Goal: Complete application form: Complete application form

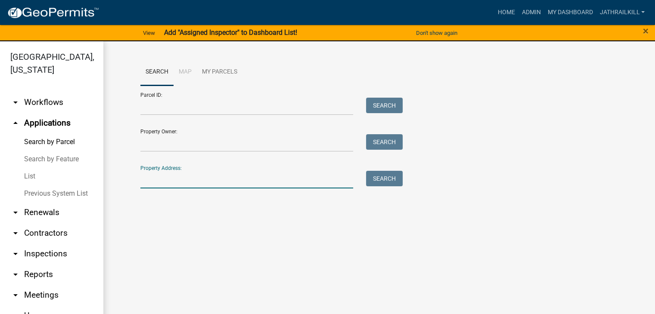
click at [172, 184] on input "Property Address:" at bounding box center [246, 180] width 213 height 18
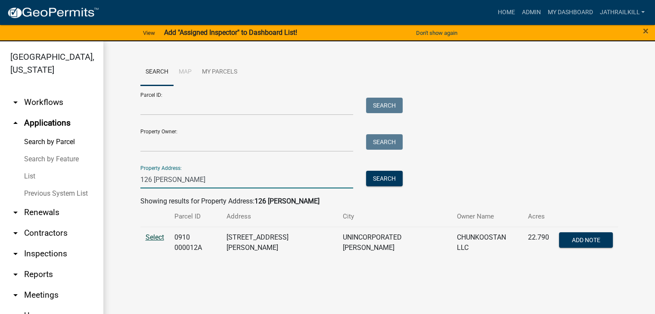
type input "126 [PERSON_NAME]"
click at [156, 238] on span "Select" at bounding box center [155, 237] width 19 height 8
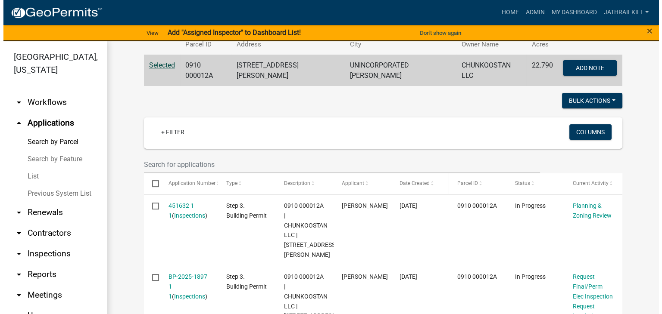
scroll to position [215, 0]
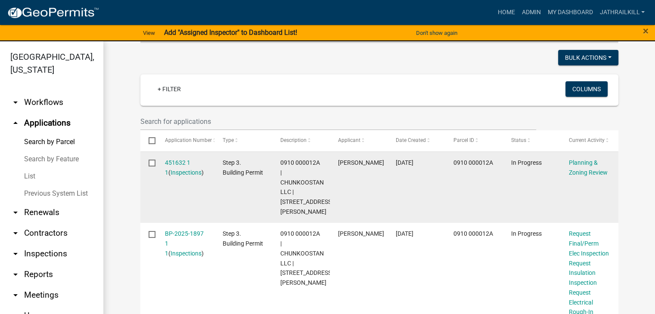
click at [185, 158] on div "451632 1 1 ( Inspections )" at bounding box center [185, 168] width 41 height 20
click at [185, 159] on link "451632 1 1" at bounding box center [177, 167] width 25 height 17
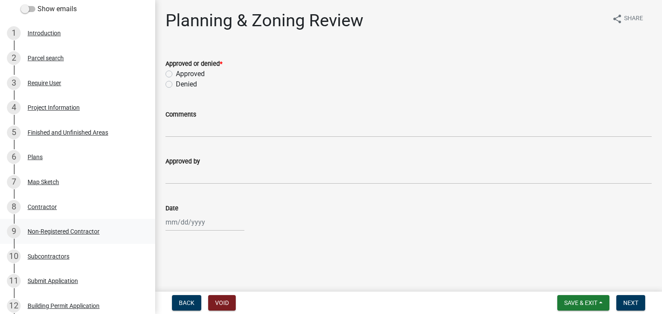
scroll to position [53, 0]
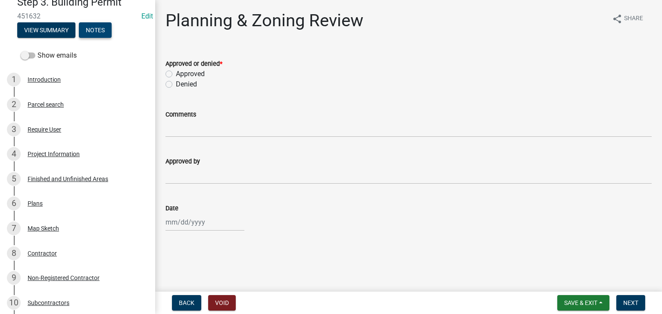
click at [93, 34] on button "Notes" at bounding box center [95, 30] width 33 height 16
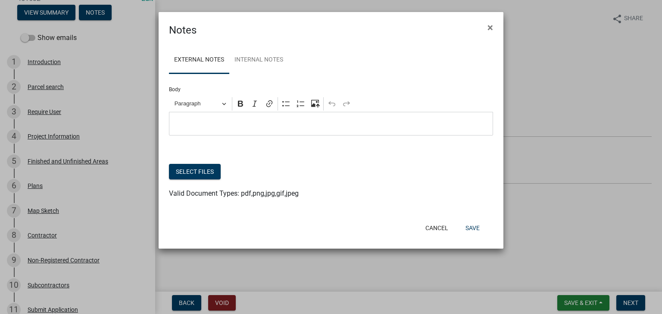
scroll to position [37, 0]
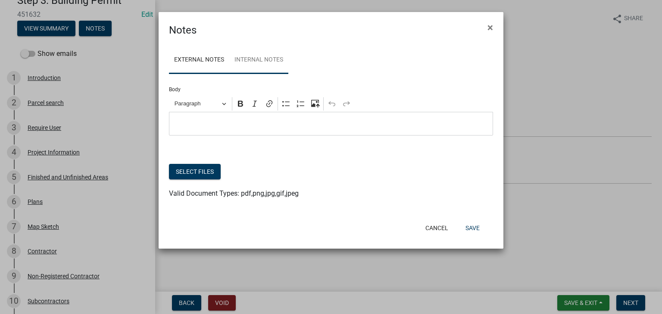
click at [263, 62] on link "Internal Notes" at bounding box center [258, 61] width 59 height 28
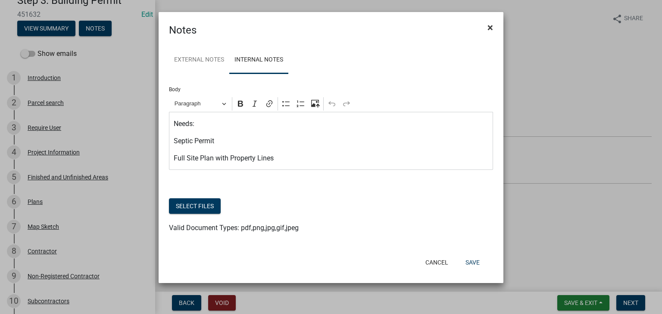
click at [485, 32] on button "×" at bounding box center [489, 28] width 19 height 24
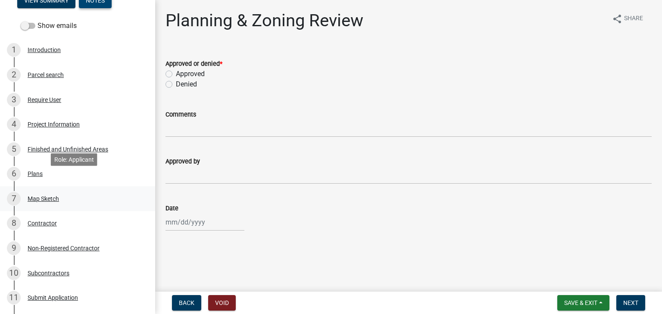
scroll to position [81, 0]
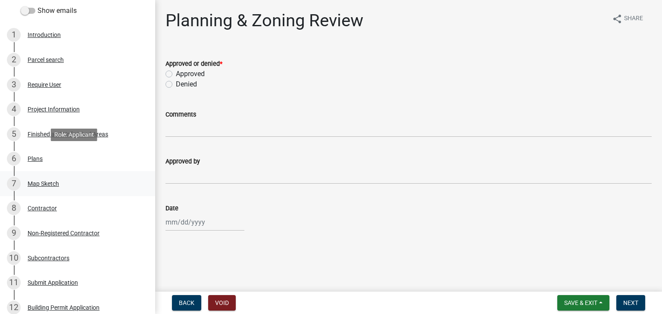
click at [55, 181] on div "Map Sketch" at bounding box center [43, 184] width 31 height 6
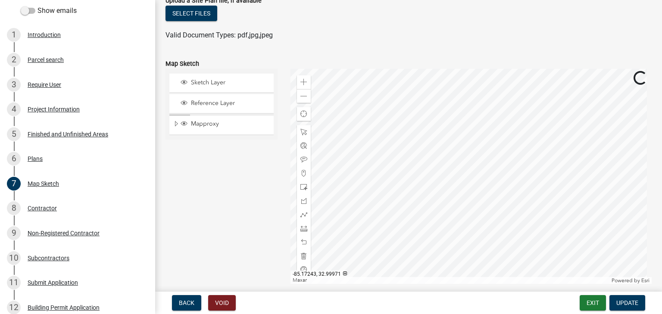
scroll to position [86, 0]
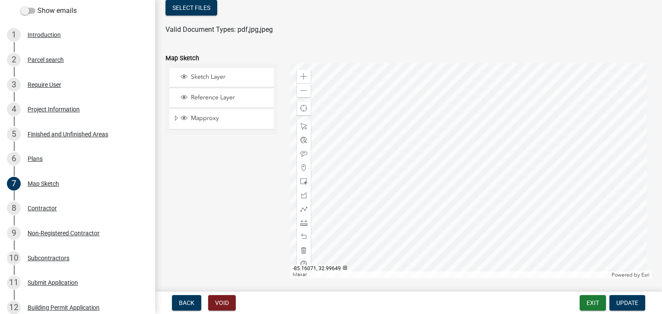
click at [489, 174] on div at bounding box center [470, 170] width 361 height 215
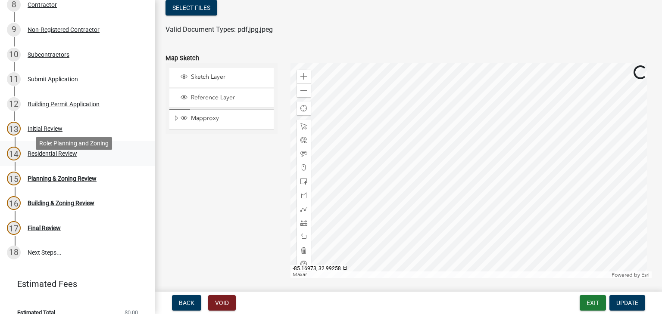
scroll to position [253, 0]
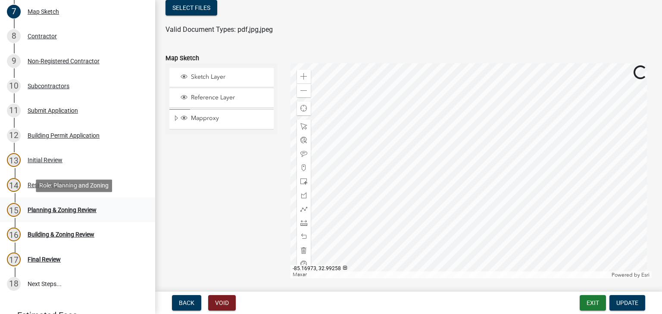
click at [95, 207] on div "Planning & Zoning Review" at bounding box center [62, 210] width 69 height 6
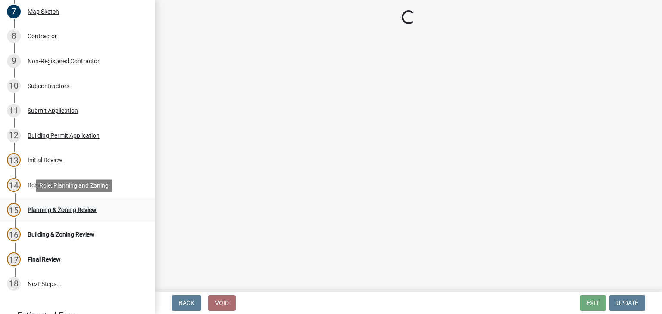
scroll to position [0, 0]
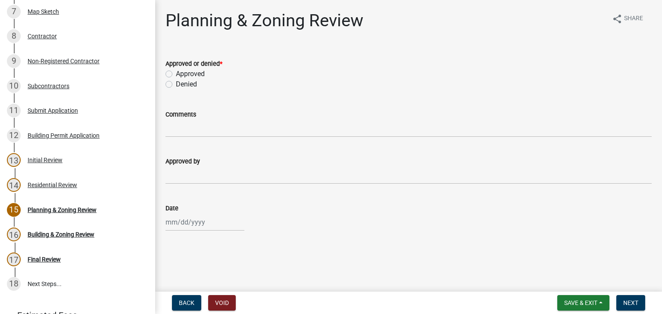
click at [80, 186] on div "14 Residential Review" at bounding box center [74, 185] width 134 height 14
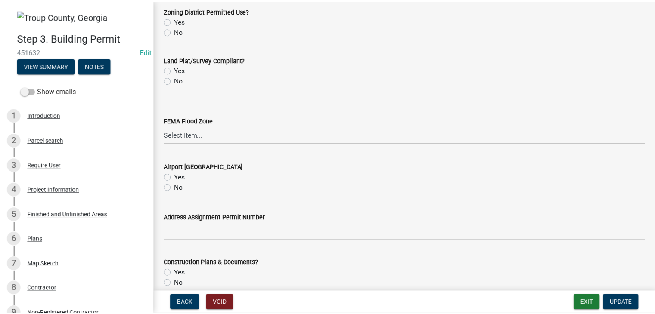
scroll to position [86, 0]
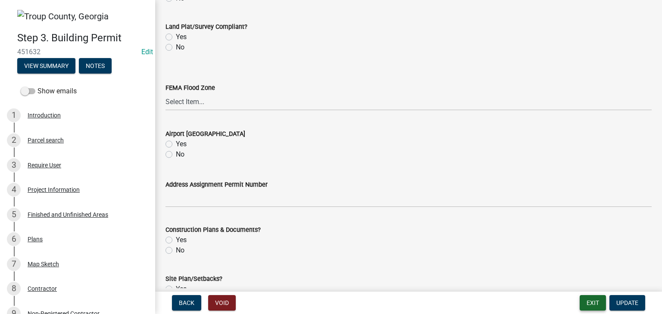
click at [586, 306] on button "Exit" at bounding box center [592, 304] width 26 height 16
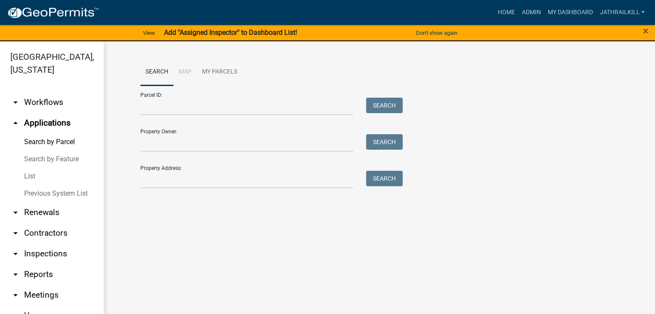
click at [52, 96] on link "arrow_drop_down Workflows" at bounding box center [51, 102] width 103 height 21
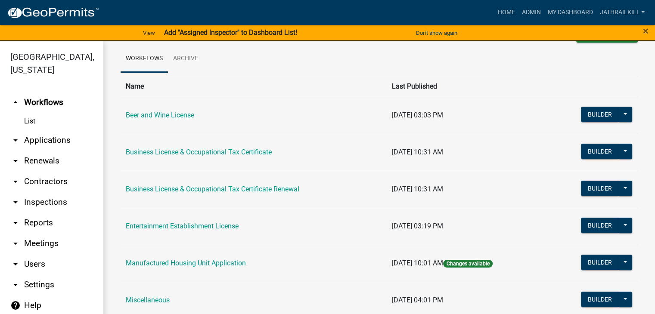
scroll to position [43, 0]
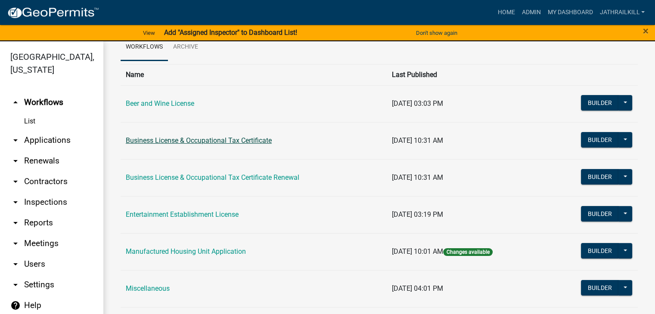
click at [194, 143] on link "Business License & Occupational Tax Certificate" at bounding box center [199, 141] width 146 height 8
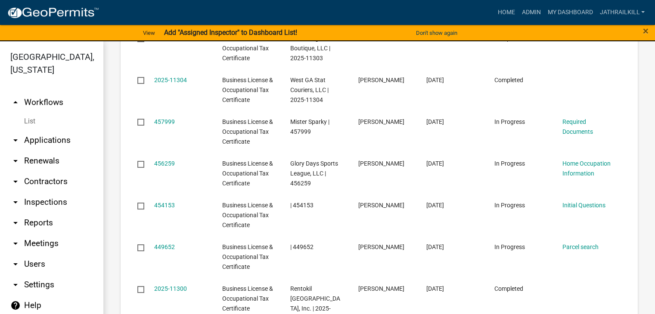
scroll to position [819, 0]
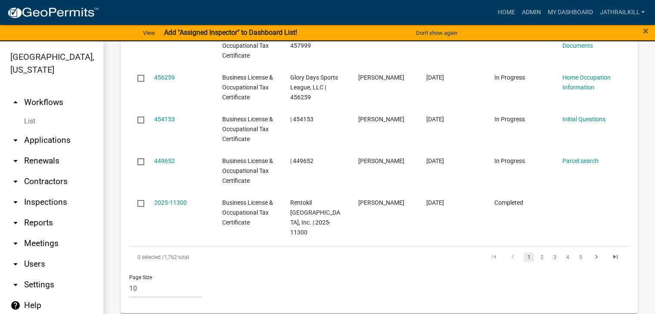
click at [539, 252] on li "2" at bounding box center [541, 257] width 13 height 15
drag, startPoint x: 537, startPoint y: 251, endPoint x: 535, endPoint y: 257, distance: 6.2
click at [537, 253] on link "2" at bounding box center [542, 257] width 10 height 9
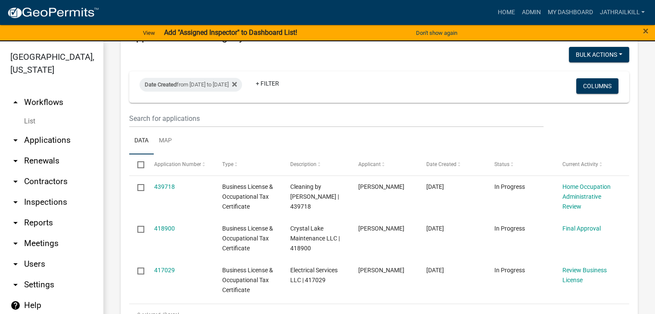
scroll to position [129, 0]
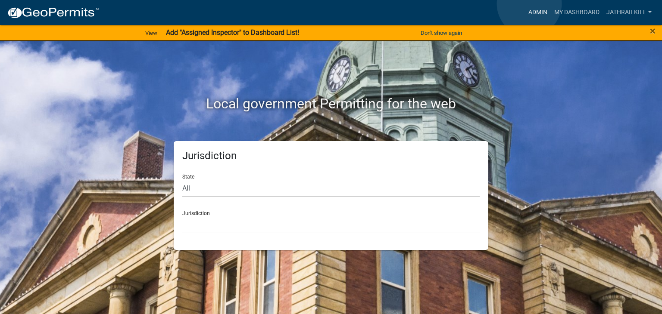
click at [529, 4] on link "Admin" at bounding box center [538, 12] width 26 height 16
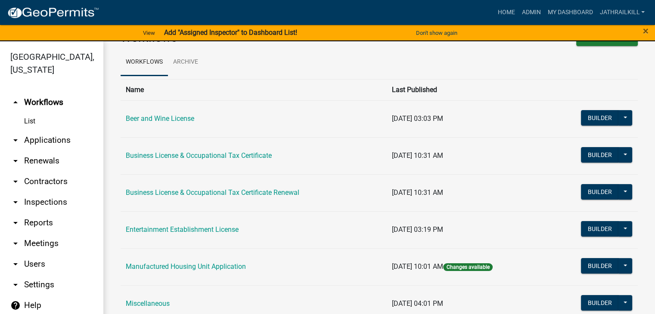
scroll to position [43, 0]
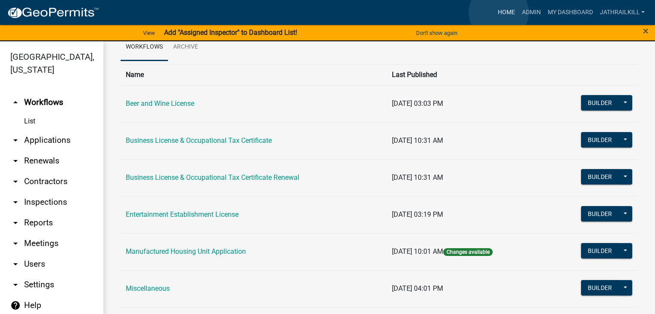
click at [498, 13] on link "Home" at bounding box center [506, 12] width 24 height 16
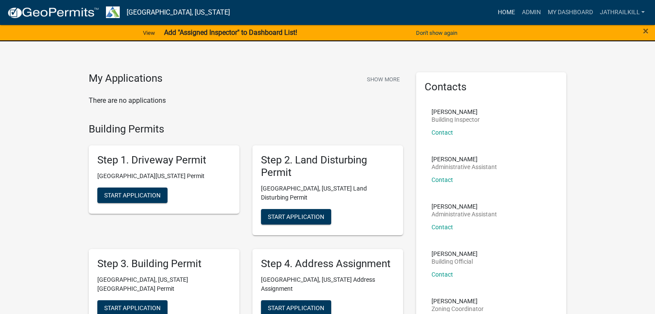
click at [511, 14] on link "Home" at bounding box center [506, 12] width 24 height 16
click at [506, 7] on link "Home" at bounding box center [506, 12] width 24 height 16
click at [507, 10] on link "Home" at bounding box center [506, 12] width 24 height 16
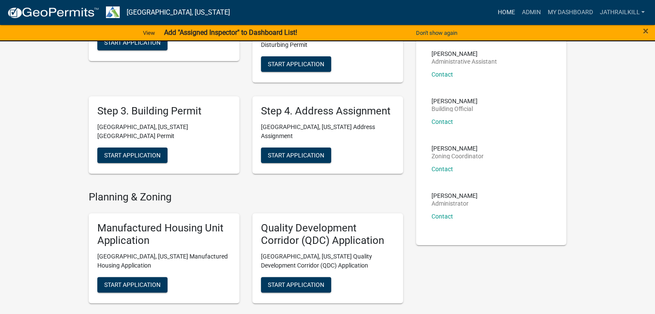
scroll to position [172, 0]
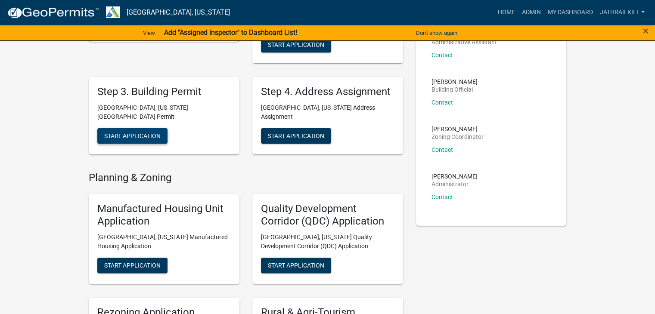
click at [160, 132] on span "Start Application" at bounding box center [132, 135] width 56 height 7
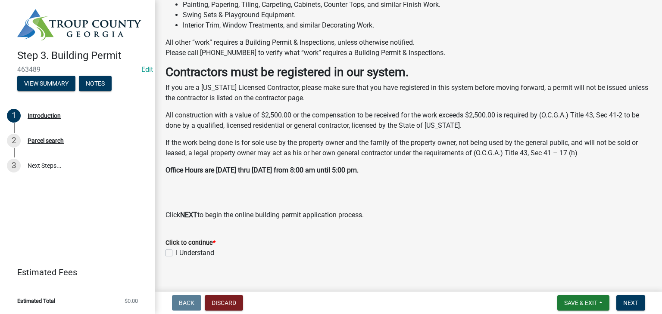
scroll to position [248, 0]
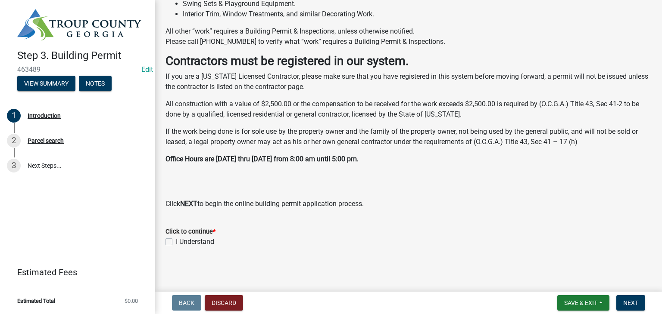
click at [172, 243] on div "I Understand" at bounding box center [408, 242] width 486 height 10
click at [171, 236] on div "Click to continue *" at bounding box center [408, 232] width 486 height 10
click at [176, 239] on label "I Understand" at bounding box center [195, 242] width 38 height 10
click at [176, 239] on input "I Understand" at bounding box center [179, 240] width 6 height 6
checkbox input "true"
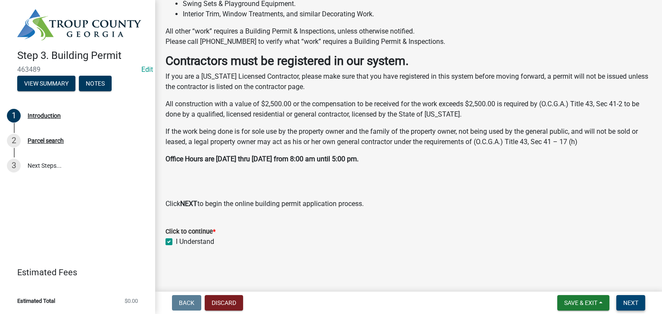
click at [644, 303] on form "Save & Exit Save Save & Exit Next" at bounding box center [601, 304] width 95 height 16
click at [641, 304] on button "Next" at bounding box center [630, 304] width 29 height 16
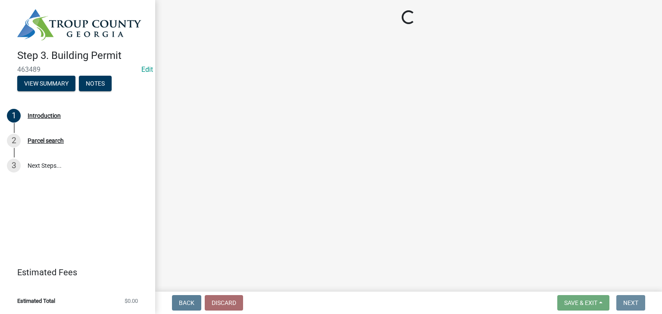
scroll to position [0, 0]
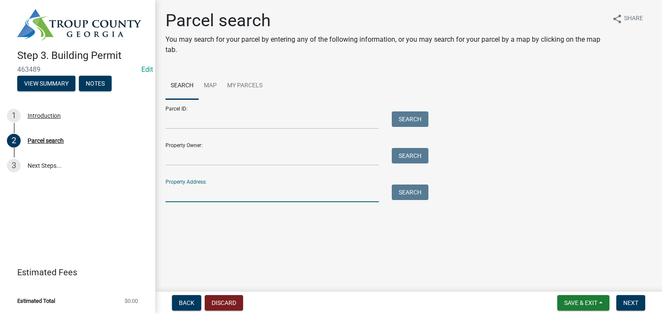
click at [223, 196] on input "Property Address:" at bounding box center [271, 194] width 213 height 18
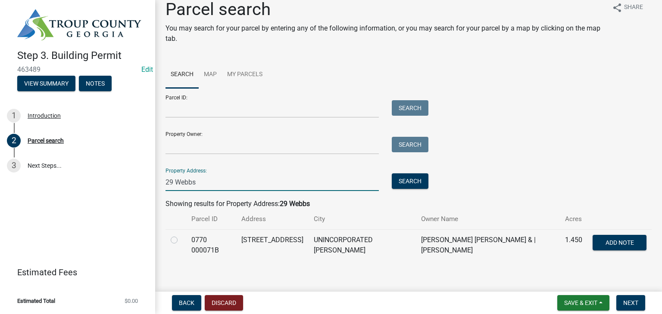
scroll to position [17, 0]
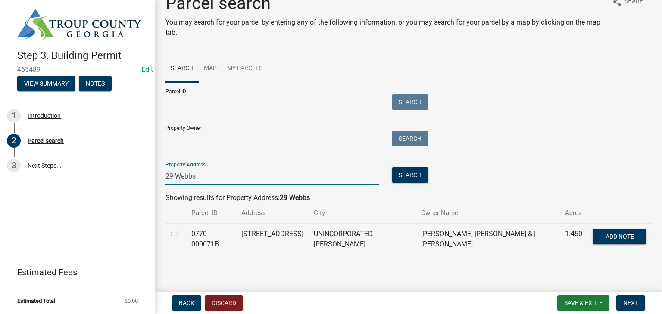
type input "29 Webbs"
click at [181, 229] on label at bounding box center [181, 229] width 0 height 0
click at [181, 235] on 000071B "radio" at bounding box center [184, 232] width 6 height 6
radio 000071B "true"
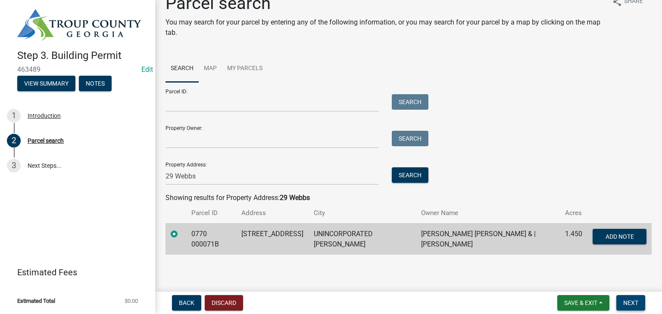
click at [631, 298] on button "Next" at bounding box center [630, 304] width 29 height 16
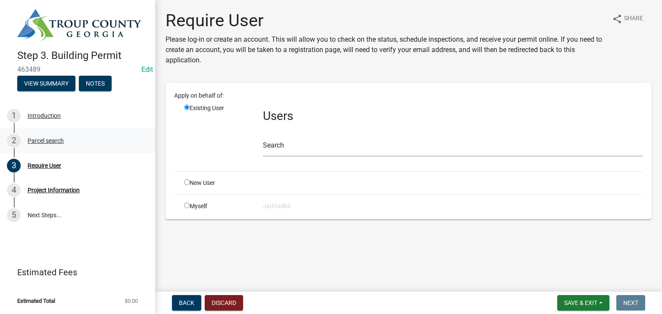
click at [67, 137] on div "2 Parcel search" at bounding box center [74, 141] width 134 height 14
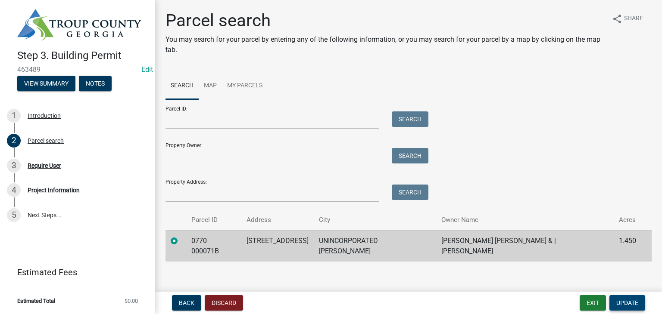
click at [616, 300] on span "Update" at bounding box center [627, 303] width 22 height 7
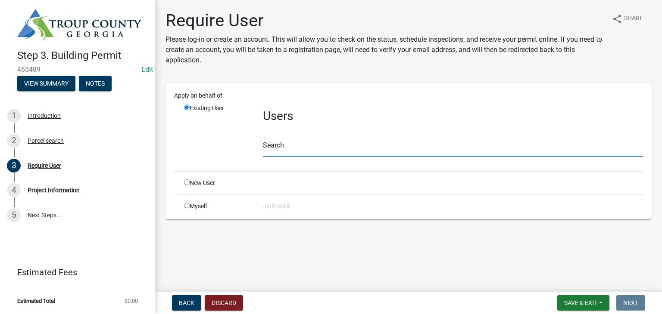
click at [304, 145] on input "text" at bounding box center [453, 148] width 380 height 18
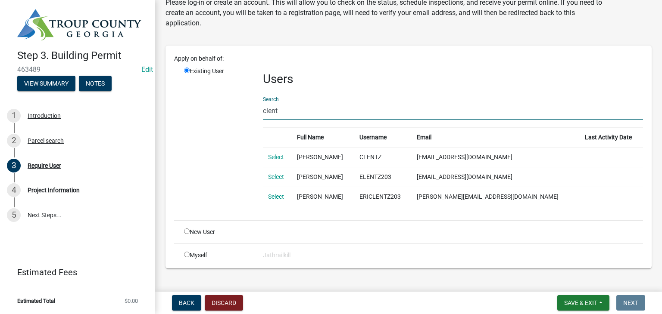
scroll to position [50, 0]
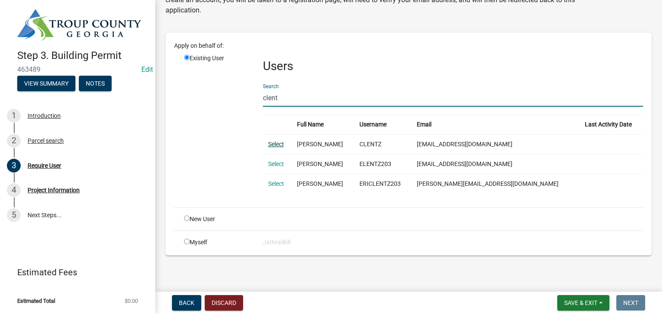
type input "clent"
click at [272, 146] on link "Select" at bounding box center [276, 144] width 16 height 7
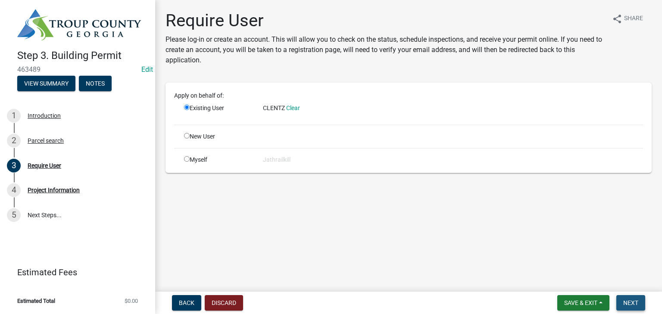
click at [626, 300] on span "Next" at bounding box center [630, 303] width 15 height 7
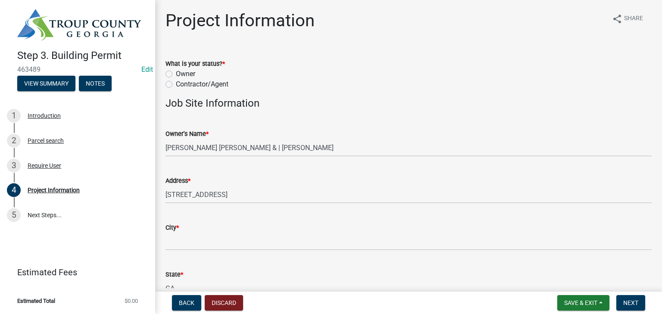
click at [176, 75] on label "Owner" at bounding box center [185, 74] width 19 height 10
click at [176, 75] on input "Owner" at bounding box center [179, 72] width 6 height 6
radio input "true"
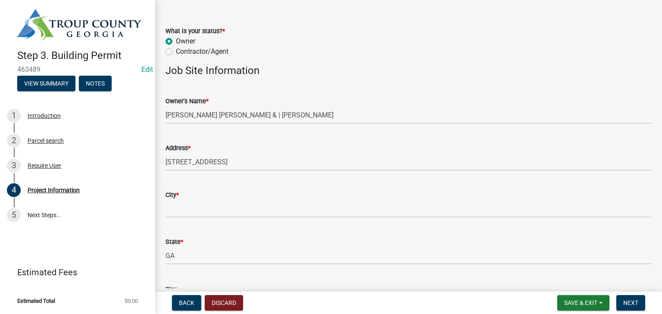
scroll to position [86, 0]
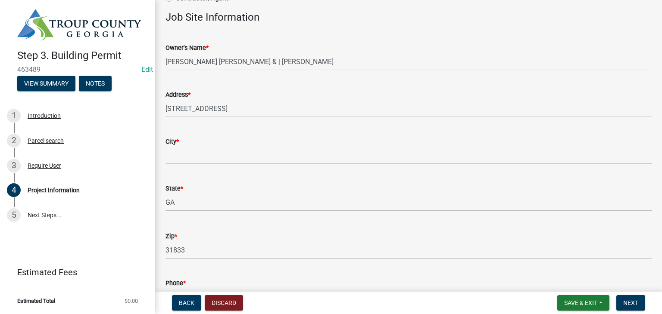
click at [210, 167] on wm-data-entity-input "City *" at bounding box center [408, 148] width 486 height 47
click at [214, 165] on wm-data-entity-input "City *" at bounding box center [408, 148] width 486 height 47
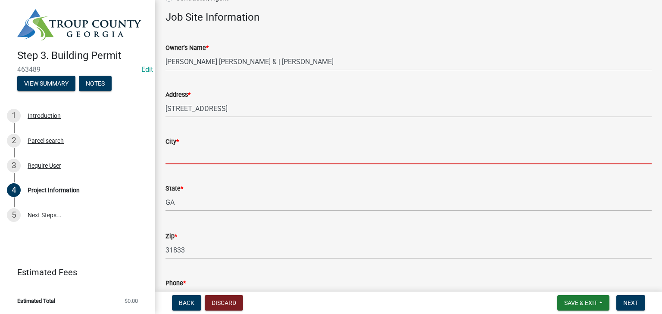
click at [214, 159] on input "City *" at bounding box center [408, 156] width 486 height 18
type input "West Point"
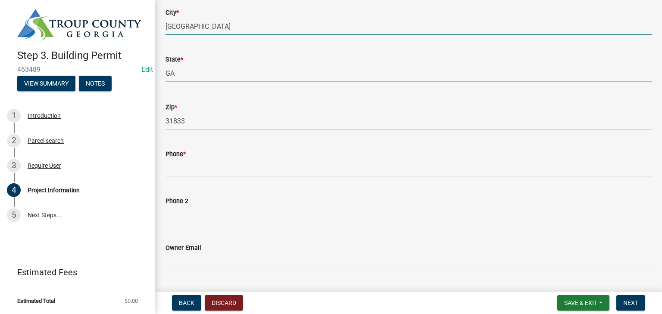
scroll to position [302, 0]
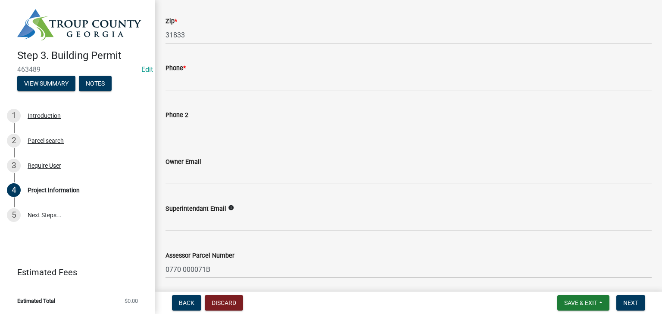
click at [202, 93] on wm-data-entity-input "Phone *" at bounding box center [408, 74] width 486 height 47
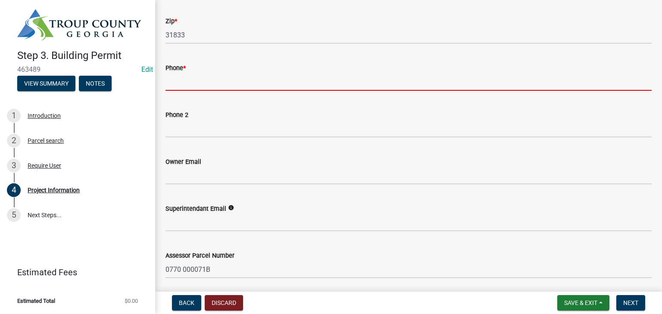
drag, startPoint x: 208, startPoint y: 84, endPoint x: 222, endPoint y: 85, distance: 14.3
click at [208, 84] on input "Phone *" at bounding box center [408, 82] width 486 height 18
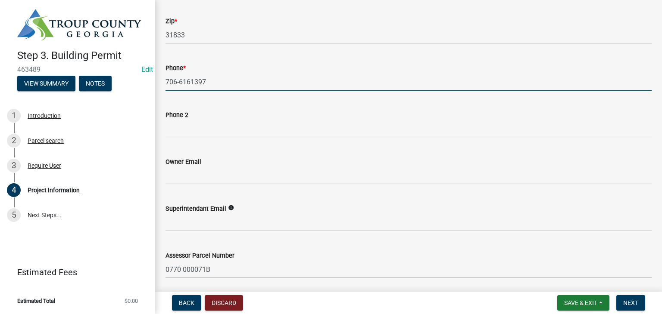
scroll to position [388, 0]
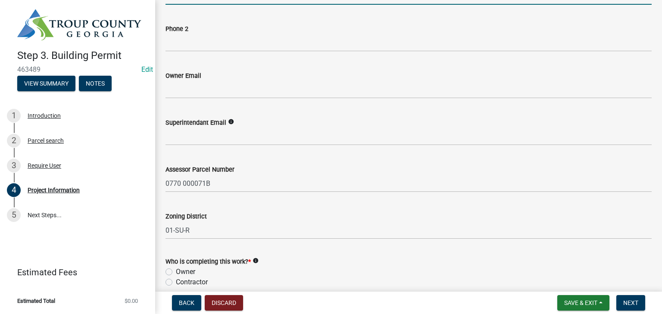
type input "706-6161397"
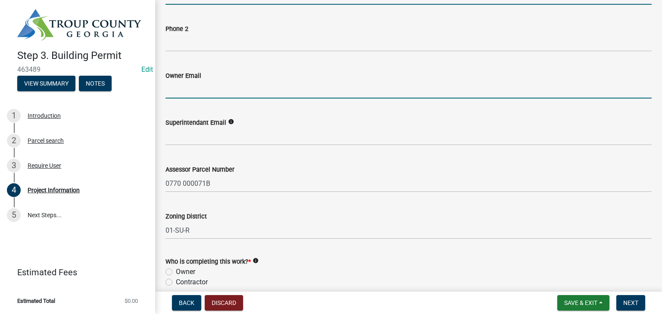
click at [227, 92] on input "Owner Email" at bounding box center [408, 90] width 486 height 18
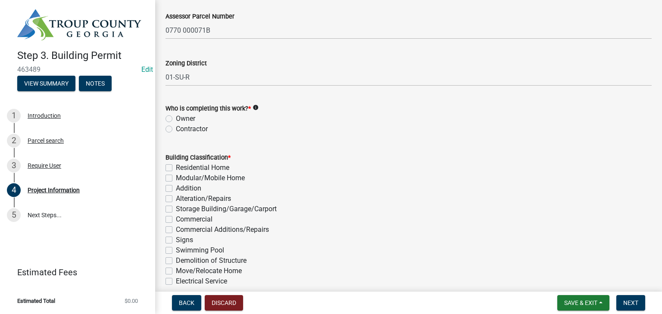
scroll to position [560, 0]
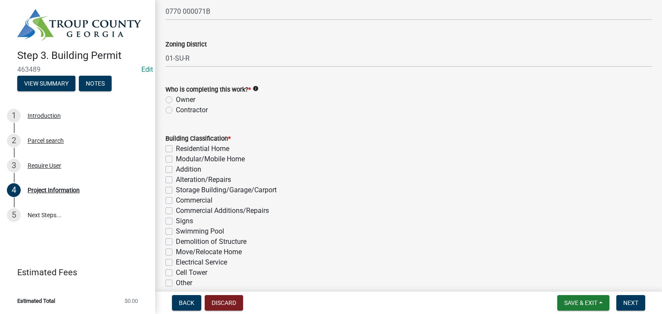
type input "extremeheatingandair@yahoo.com"
click at [176, 97] on label "Owner" at bounding box center [185, 100] width 19 height 10
click at [176, 97] on input "Owner" at bounding box center [179, 98] width 6 height 6
radio input "true"
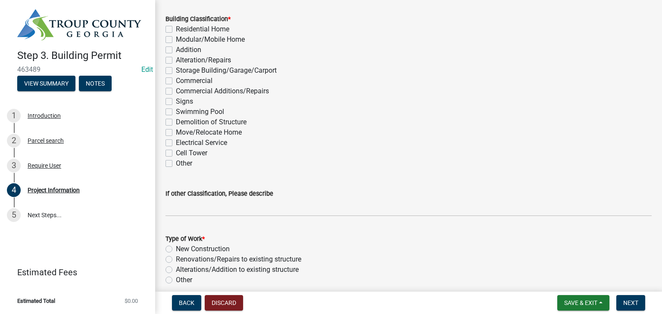
scroll to position [689, 0]
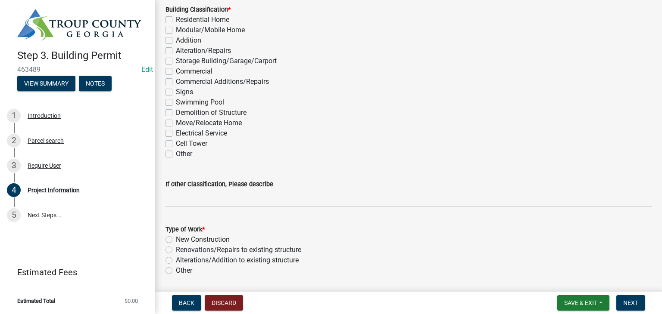
click at [176, 60] on label "Storage Building/Garage/Carport" at bounding box center [226, 61] width 101 height 10
click at [176, 60] on input "Storage Building/Garage/Carport" at bounding box center [179, 59] width 6 height 6
checkbox input "true"
checkbox input "false"
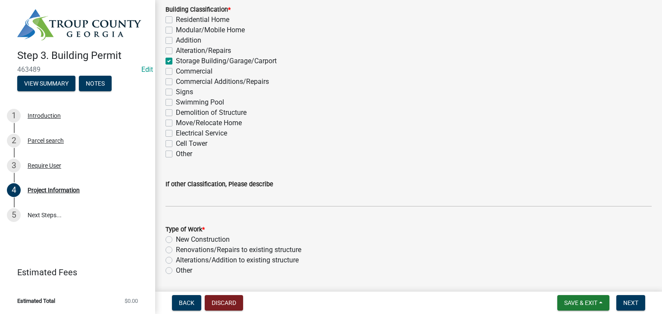
checkbox input "false"
checkbox input "true"
checkbox input "false"
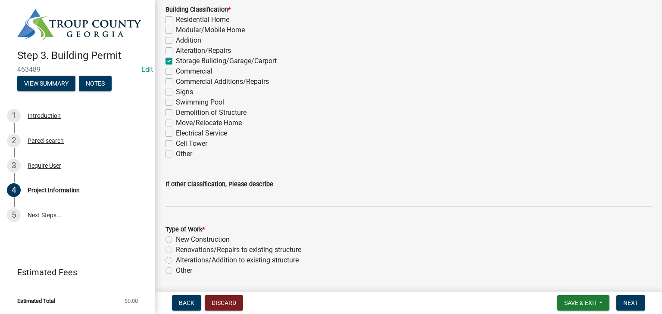
checkbox input "false"
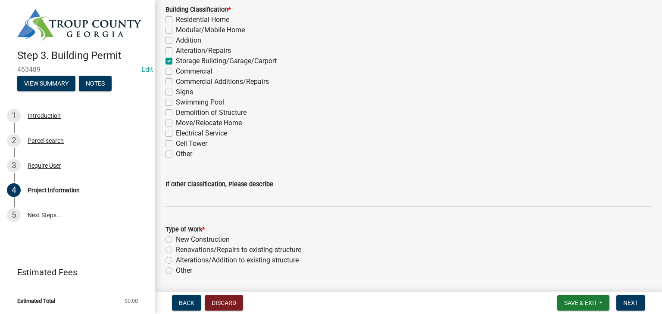
checkbox input "false"
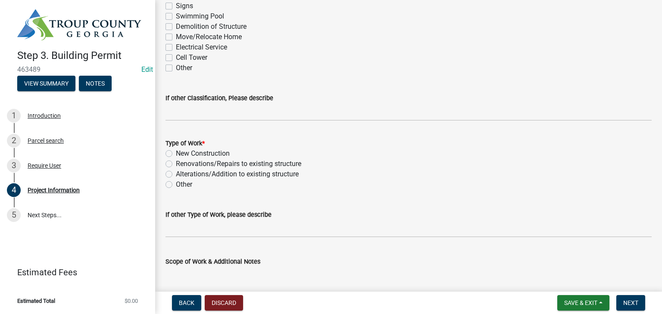
scroll to position [862, 0]
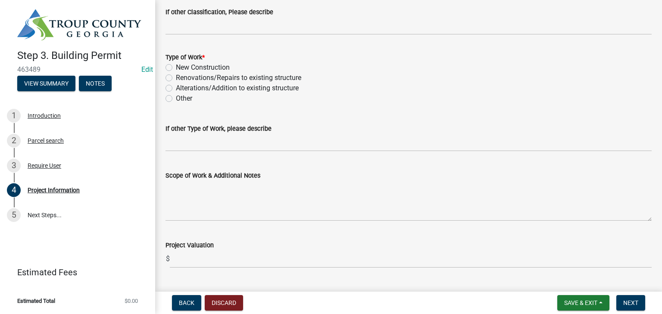
click at [172, 71] on div "New Construction" at bounding box center [408, 67] width 486 height 10
click at [176, 68] on label "New Construction" at bounding box center [203, 67] width 54 height 10
click at [176, 68] on input "New Construction" at bounding box center [179, 65] width 6 height 6
radio input "true"
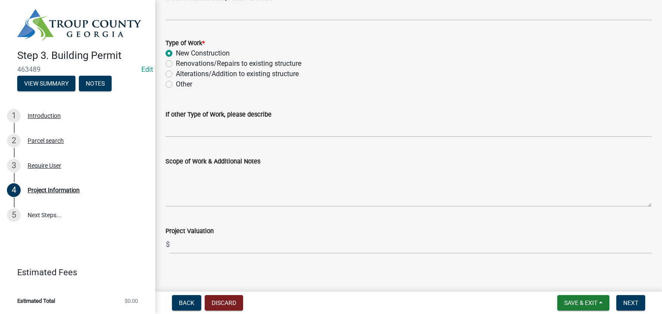
scroll to position [883, 0]
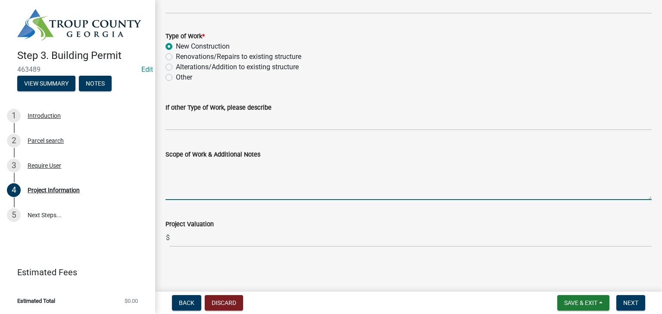
click at [194, 175] on textarea "Scope of Work & Additional Notes" at bounding box center [408, 180] width 486 height 40
type textarea "16X20 Storage Shed"
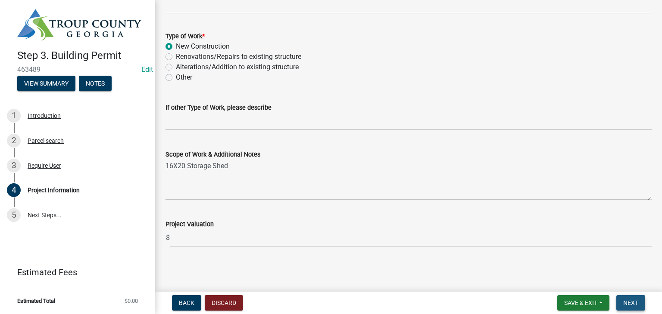
drag, startPoint x: 628, startPoint y: 302, endPoint x: 538, endPoint y: 312, distance: 90.7
click at [628, 302] on span "Next" at bounding box center [630, 303] width 15 height 7
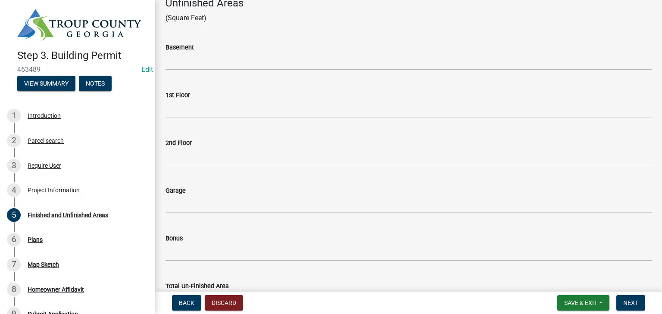
scroll to position [432, 0]
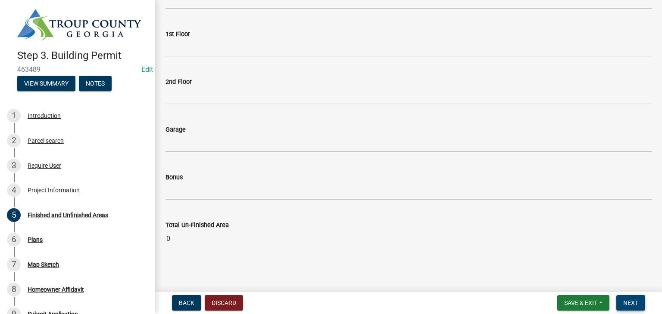
click at [626, 300] on span "Next" at bounding box center [630, 303] width 15 height 7
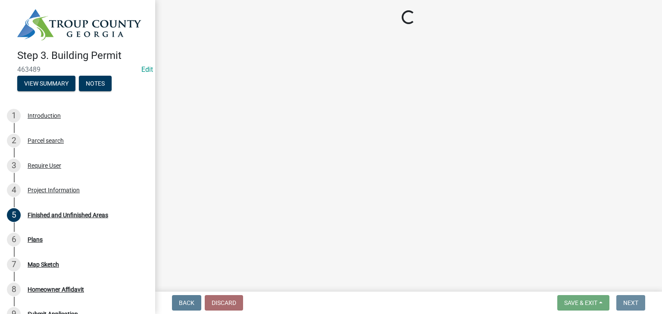
scroll to position [0, 0]
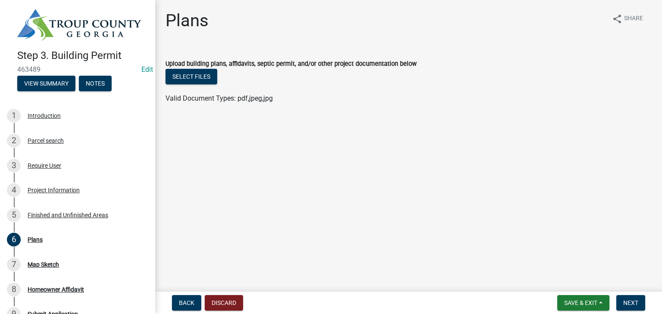
drag, startPoint x: 176, startPoint y: 85, endPoint x: 182, endPoint y: 93, distance: 9.6
click at [177, 84] on div "Select files" at bounding box center [408, 78] width 486 height 18
click at [205, 78] on button "Select files" at bounding box center [191, 77] width 52 height 16
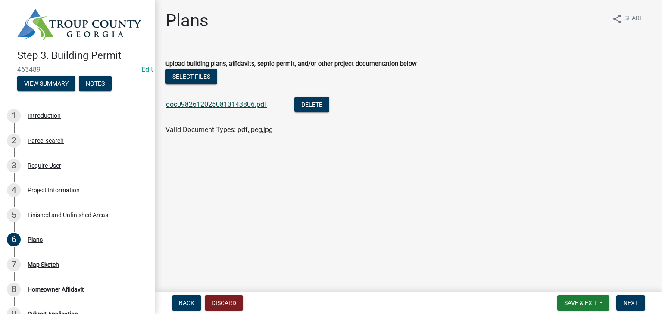
click at [230, 103] on link "doc09826120250813143806.pdf" at bounding box center [216, 104] width 101 height 8
click at [642, 297] on button "Next" at bounding box center [630, 304] width 29 height 16
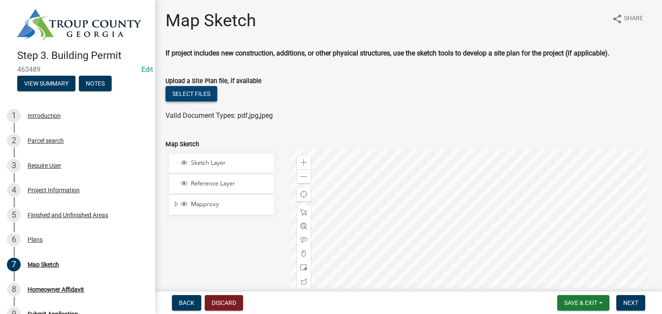
click at [202, 96] on button "Select files" at bounding box center [191, 94] width 52 height 16
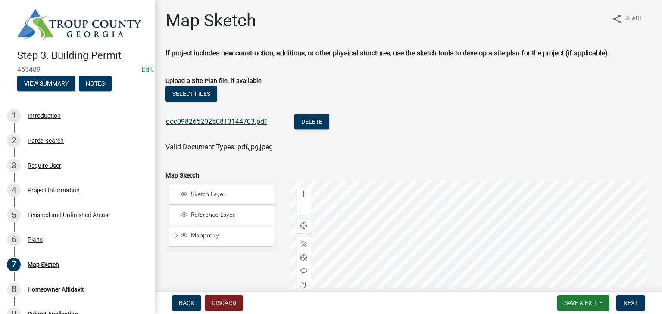
click at [221, 120] on link "doc09826520250813144703.pdf" at bounding box center [216, 122] width 101 height 8
click at [626, 307] on button "Next" at bounding box center [630, 304] width 29 height 16
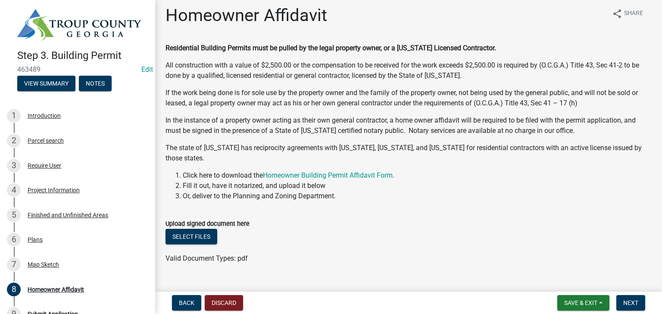
scroll to position [22, 0]
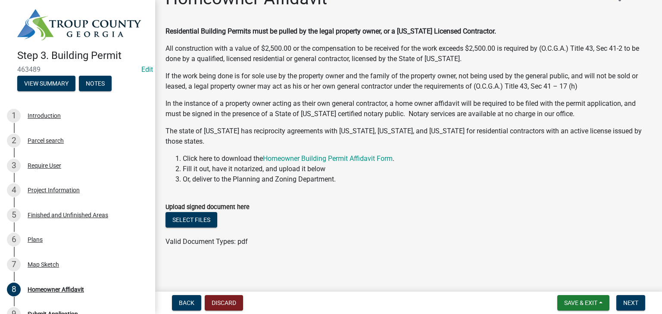
click at [209, 245] on span "Valid Document Types: pdf" at bounding box center [206, 242] width 82 height 8
click at [202, 228] on div "Select files" at bounding box center [408, 221] width 486 height 18
click at [202, 220] on button "Select files" at bounding box center [191, 220] width 52 height 16
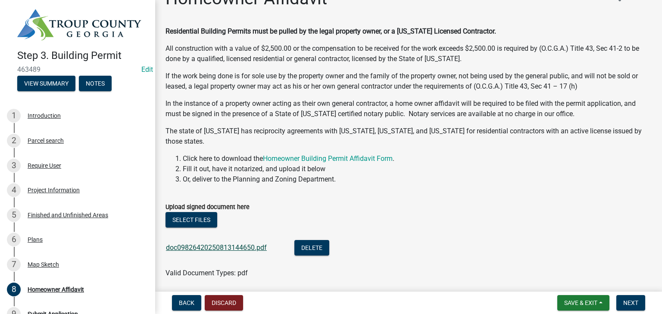
click at [200, 252] on div "doc09826420250813144650.pdf" at bounding box center [223, 249] width 115 height 18
click at [200, 251] on link "doc09826420250813144650.pdf" at bounding box center [216, 248] width 101 height 8
drag, startPoint x: 622, startPoint y: 298, endPoint x: 569, endPoint y: 287, distance: 54.1
click at [622, 299] on button "Next" at bounding box center [630, 304] width 29 height 16
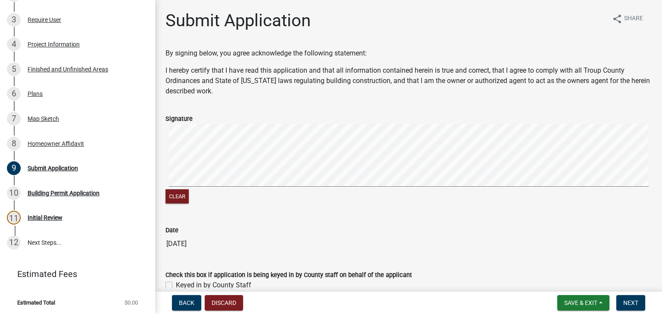
scroll to position [44, 0]
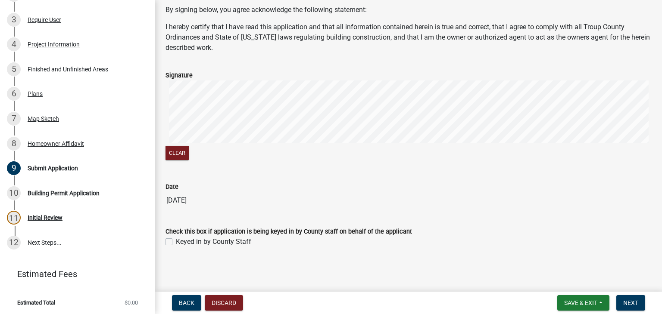
click at [169, 238] on div "Keyed in by County Staff" at bounding box center [408, 242] width 486 height 10
drag, startPoint x: 171, startPoint y: 242, endPoint x: 213, endPoint y: 246, distance: 41.6
click at [176, 242] on label "Keyed in by County Staff" at bounding box center [213, 242] width 75 height 10
click at [176, 242] on input "Keyed in by County Staff" at bounding box center [179, 240] width 6 height 6
checkbox input "true"
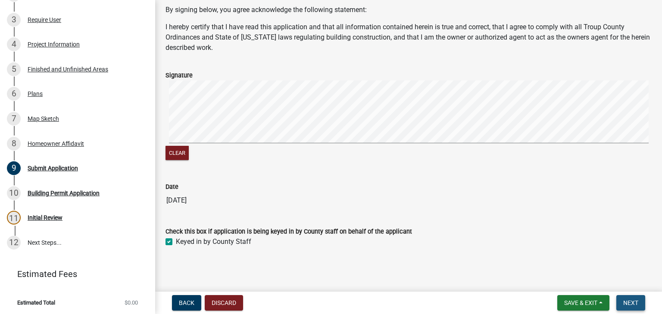
click at [629, 303] on span "Next" at bounding box center [630, 303] width 15 height 7
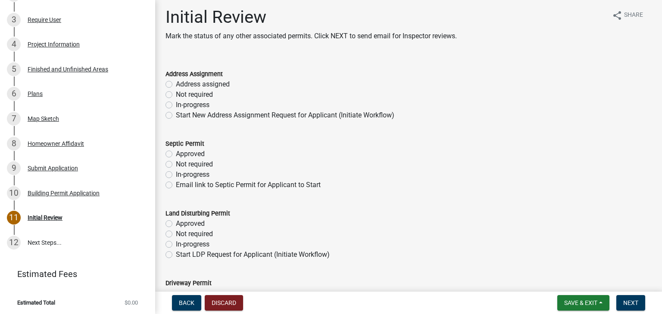
scroll to position [0, 0]
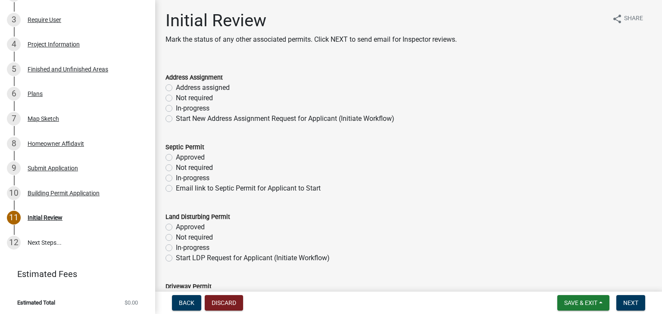
click at [176, 96] on label "Not required" at bounding box center [194, 98] width 37 height 10
click at [176, 96] on input "Not required" at bounding box center [179, 96] width 6 height 6
radio input "true"
click at [176, 168] on label "Not required" at bounding box center [194, 168] width 37 height 10
click at [176, 168] on input "Not required" at bounding box center [179, 166] width 6 height 6
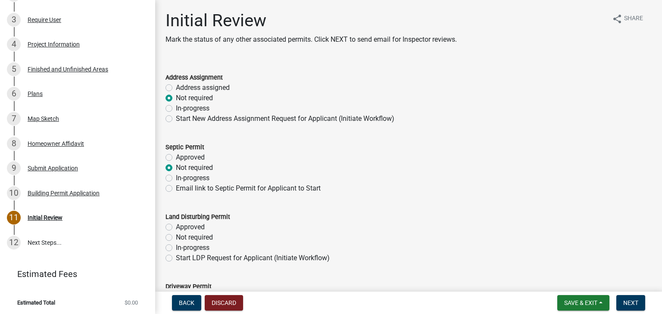
radio input "true"
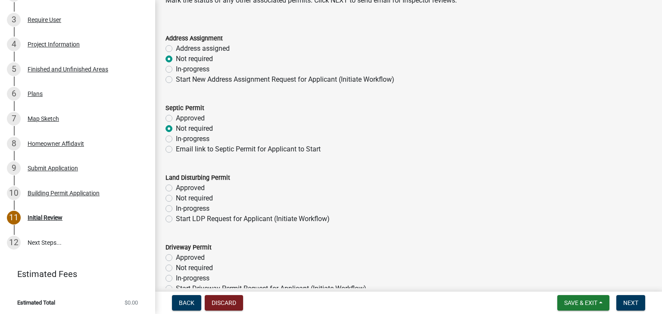
scroll to position [86, 0]
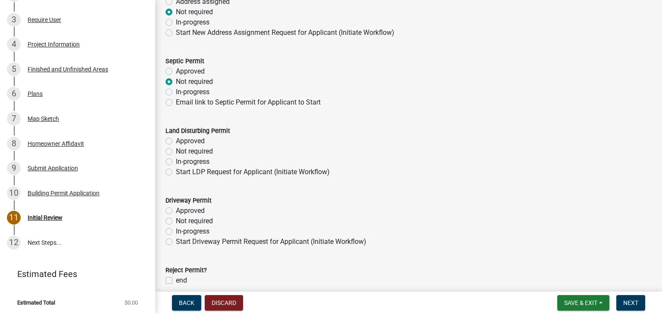
click at [176, 154] on label "Not required" at bounding box center [194, 151] width 37 height 10
click at [176, 152] on input "Not required" at bounding box center [179, 149] width 6 height 6
radio input "true"
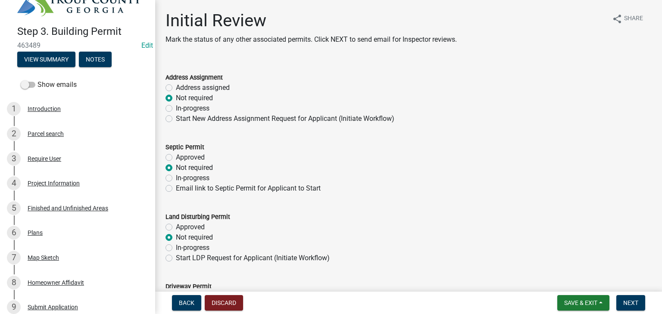
scroll to position [0, 0]
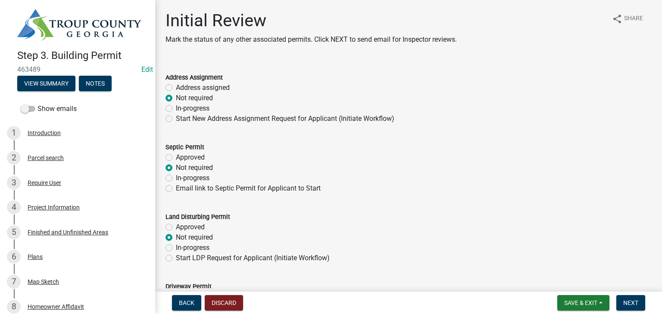
click at [97, 70] on span "463489" at bounding box center [77, 69] width 121 height 8
click at [96, 73] on div "Step 3. Building Permit 463489 Edit View Summary Notes" at bounding box center [77, 68] width 141 height 51
click at [97, 78] on button "Notes" at bounding box center [95, 84] width 33 height 16
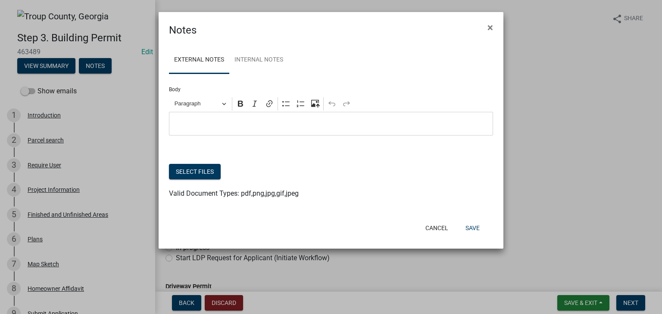
click at [254, 44] on div "External Notes Internal Notes Body Rich Text Editor Paragraph Bold Italic Link …" at bounding box center [331, 127] width 345 height 179
click at [246, 60] on link "Internal Notes" at bounding box center [258, 61] width 59 height 28
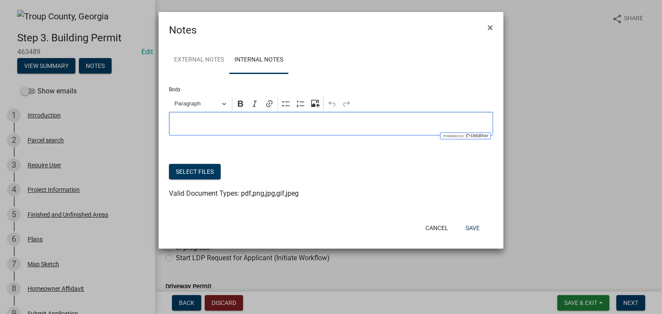
click at [247, 113] on div "Editor editing area: main. Press Alt+0 for help." at bounding box center [331, 124] width 324 height 24
click at [177, 125] on p "-Application" at bounding box center [331, 124] width 315 height 10
click at [466, 234] on button "Save" at bounding box center [472, 229] width 28 height 16
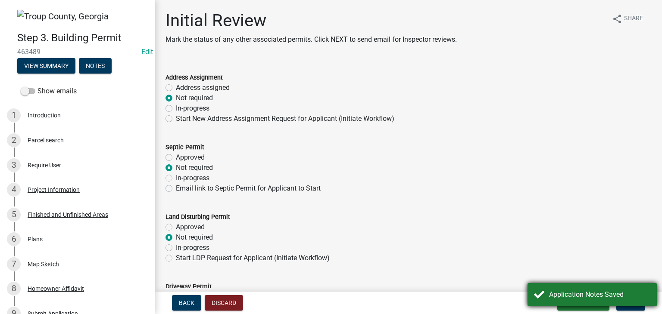
click at [625, 296] on div "Application Notes Saved" at bounding box center [599, 295] width 101 height 10
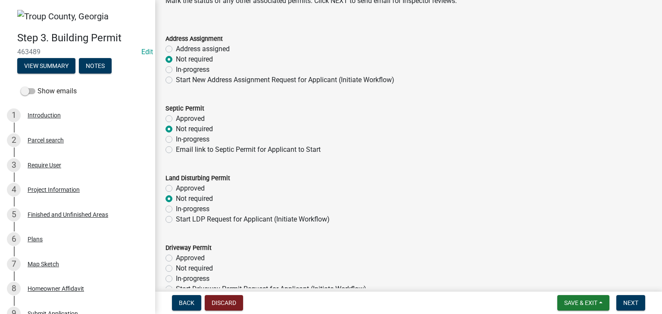
scroll to position [125, 0]
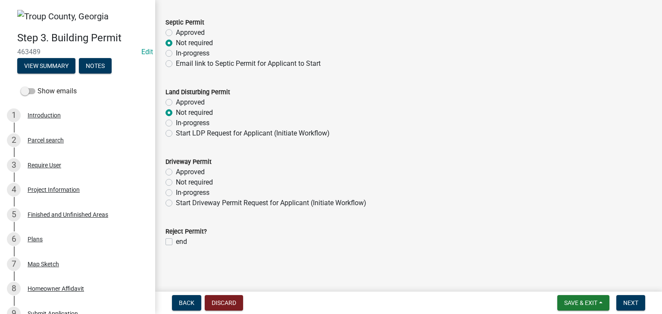
click at [176, 183] on label "Not required" at bounding box center [194, 182] width 37 height 10
click at [176, 183] on input "Not required" at bounding box center [179, 180] width 6 height 6
radio input "true"
drag, startPoint x: 631, startPoint y: 297, endPoint x: 630, endPoint y: 301, distance: 4.3
click at [631, 300] on button "Next" at bounding box center [630, 304] width 29 height 16
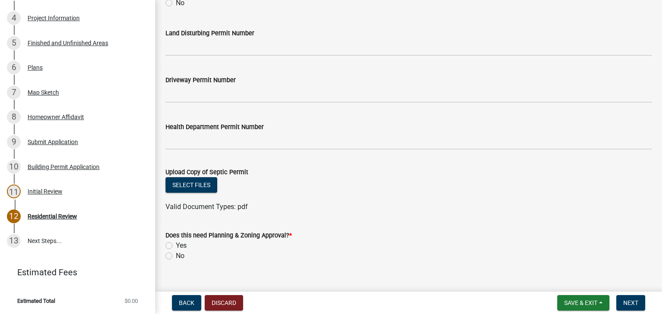
scroll to position [397, 0]
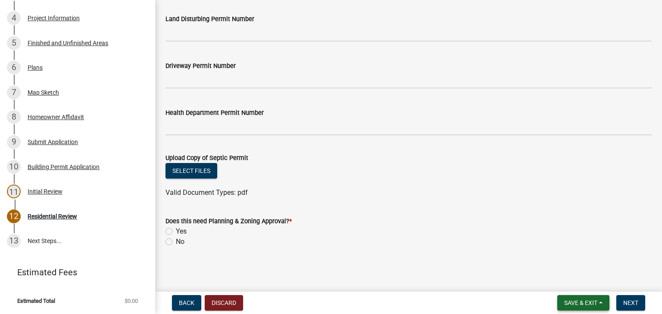
click at [570, 296] on button "Save & Exit" at bounding box center [583, 304] width 52 height 16
drag, startPoint x: 569, startPoint y: 283, endPoint x: 486, endPoint y: 226, distance: 100.5
click at [569, 283] on button "Save & Exit" at bounding box center [574, 281] width 69 height 21
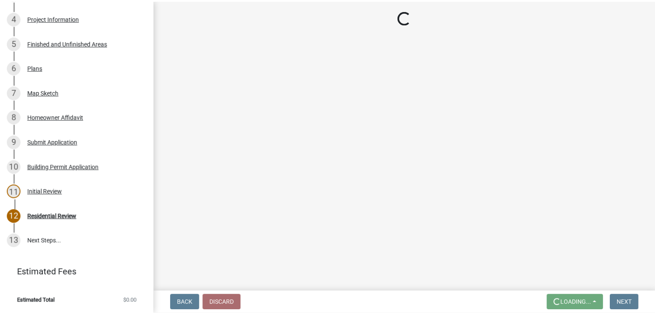
scroll to position [0, 0]
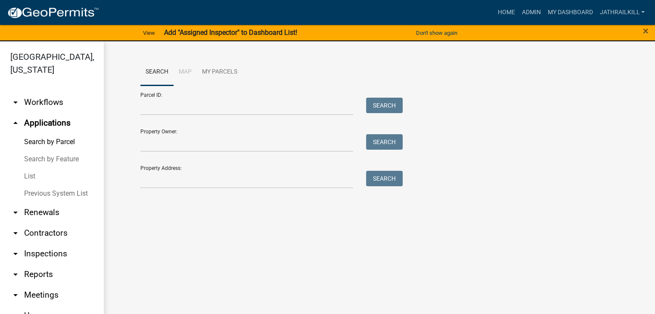
click at [56, 99] on link "arrow_drop_down Workflows" at bounding box center [51, 102] width 103 height 21
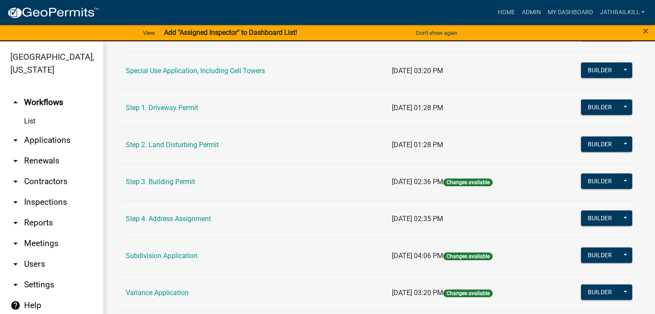
scroll to position [493, 0]
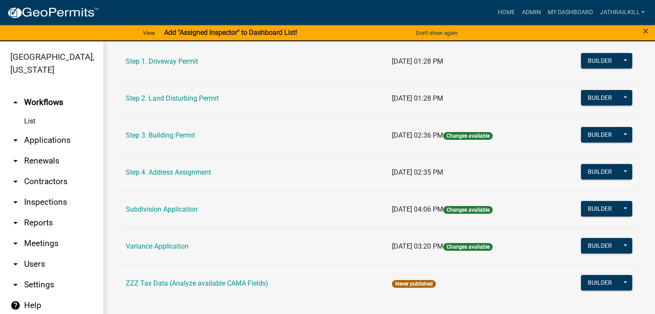
click at [170, 129] on td "Step 3. Building Permit" at bounding box center [254, 135] width 266 height 37
click at [171, 131] on td "Step 3. Building Permit" at bounding box center [254, 135] width 266 height 37
click at [172, 131] on link "Step 3. Building Permit" at bounding box center [160, 135] width 69 height 8
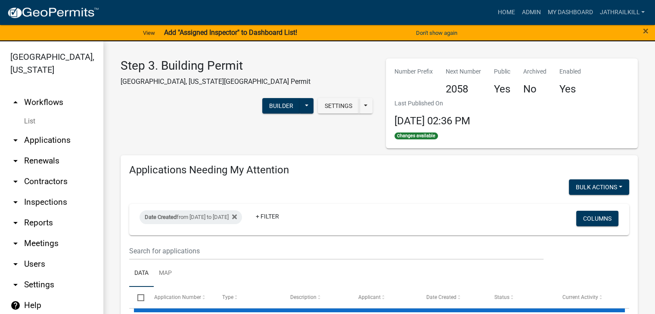
select select "2: 50"
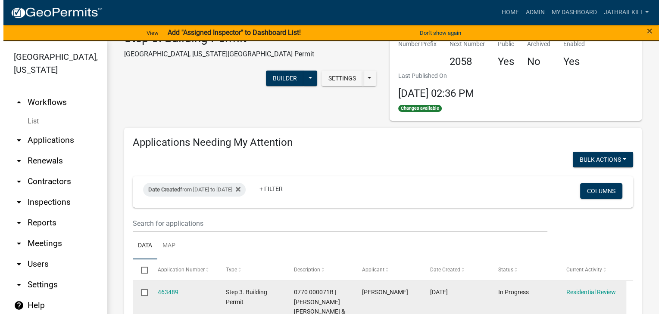
scroll to position [86, 0]
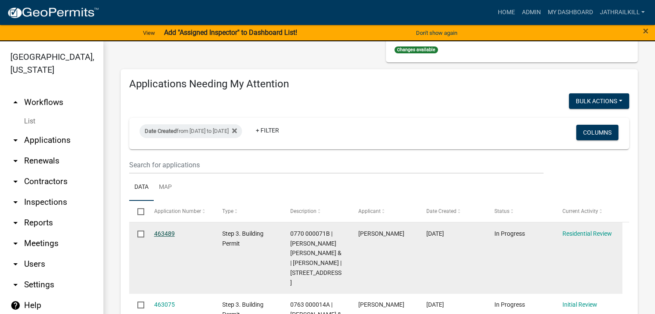
drag, startPoint x: 160, startPoint y: 242, endPoint x: 156, endPoint y: 232, distance: 11.0
click at [158, 239] on datatable-body-cell "463489" at bounding box center [180, 258] width 68 height 71
click at [156, 232] on link "463489" at bounding box center [164, 233] width 21 height 7
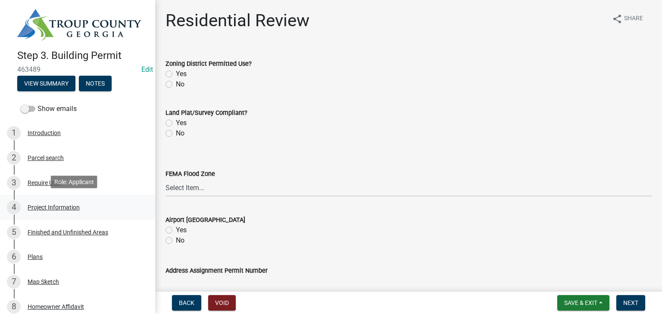
click at [64, 205] on div "Project Information" at bounding box center [54, 208] width 52 height 6
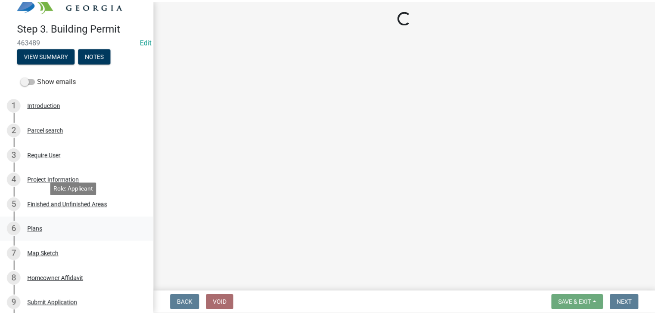
scroll to position [43, 0]
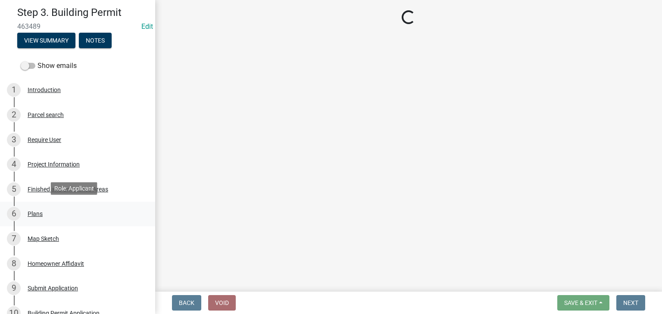
click at [60, 209] on div "6 Plans" at bounding box center [74, 214] width 134 height 14
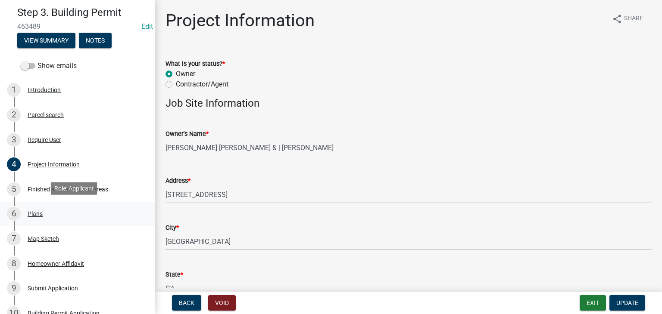
click at [89, 214] on div "6 Plans" at bounding box center [74, 214] width 134 height 14
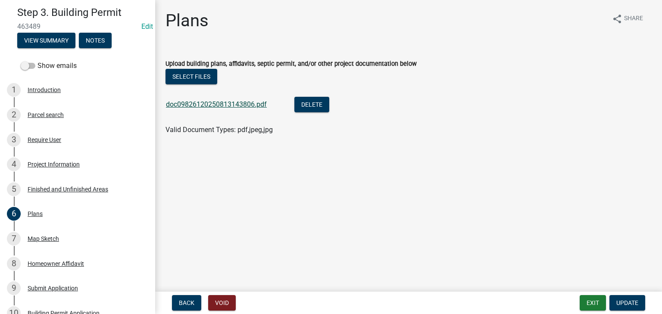
click at [231, 105] on link "doc09826120250813143806.pdf" at bounding box center [216, 104] width 101 height 8
click at [61, 236] on div "7 Map Sketch" at bounding box center [74, 239] width 134 height 14
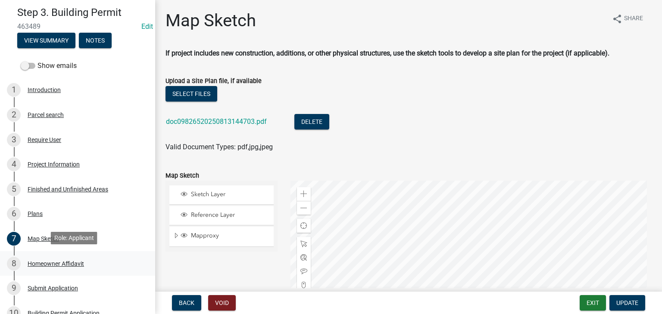
click at [102, 257] on div "8 Homeowner Affidavit" at bounding box center [74, 264] width 134 height 14
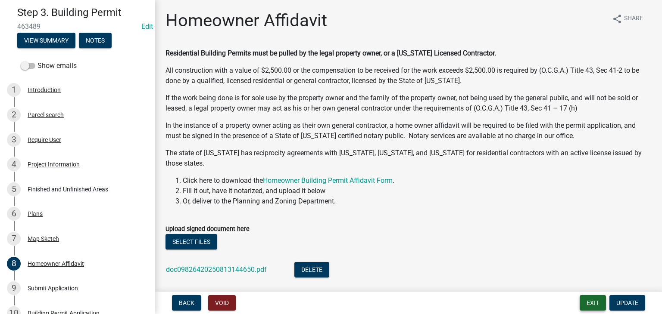
click at [586, 303] on button "Exit" at bounding box center [592, 304] width 26 height 16
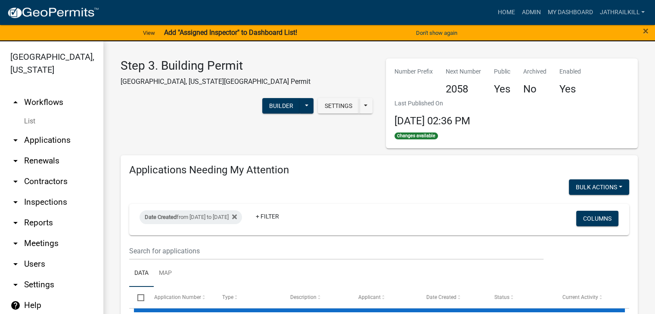
select select "2: 50"
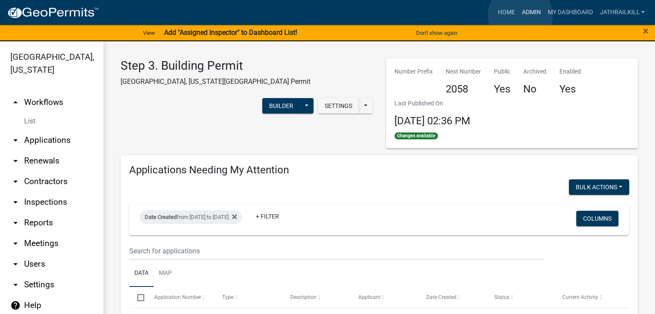
click at [520, 15] on link "Admin" at bounding box center [531, 12] width 26 height 16
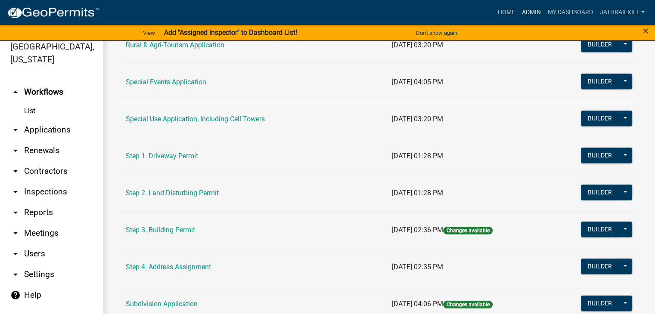
scroll to position [474, 0]
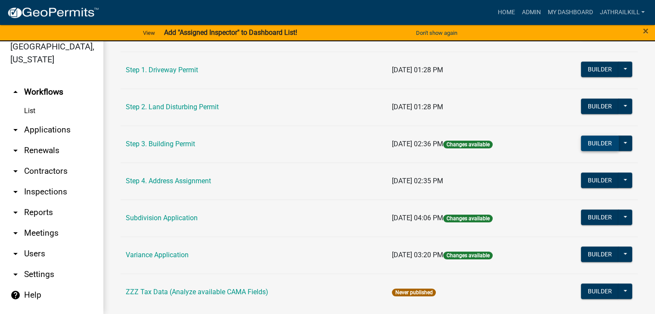
click at [588, 146] on button "Builder" at bounding box center [600, 144] width 38 height 16
select select
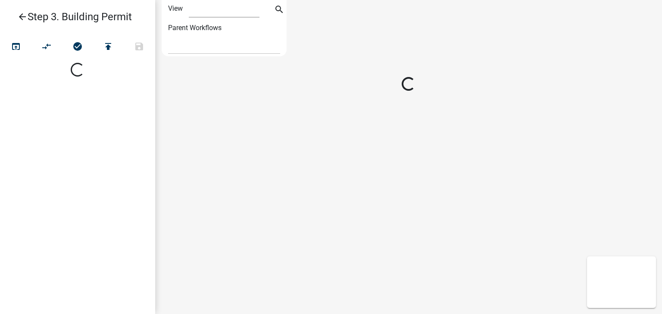
select select "1"
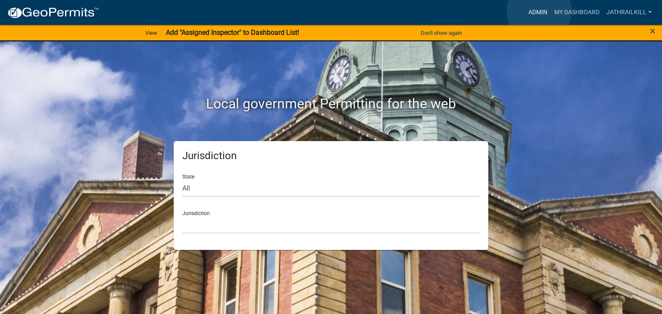
click at [539, 11] on link "Admin" at bounding box center [538, 12] width 26 height 16
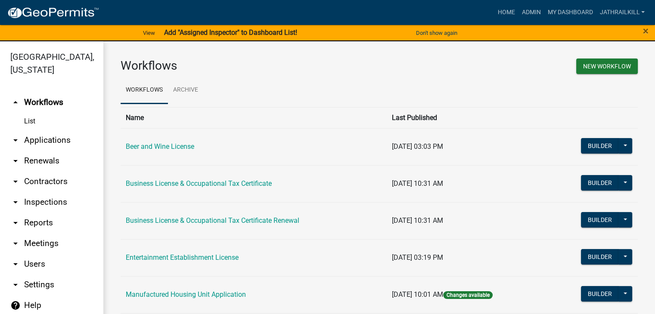
click at [51, 136] on link "arrow_drop_down Applications" at bounding box center [51, 140] width 103 height 21
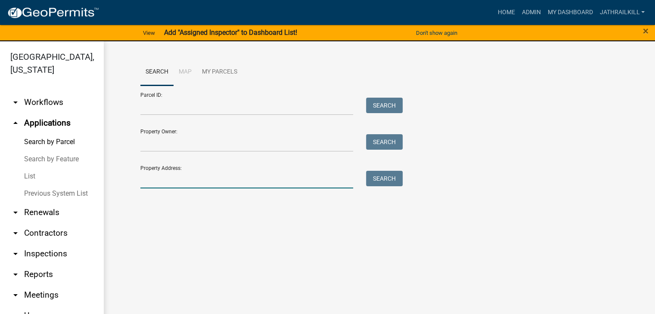
click at [166, 180] on input "Property Address:" at bounding box center [246, 180] width 213 height 18
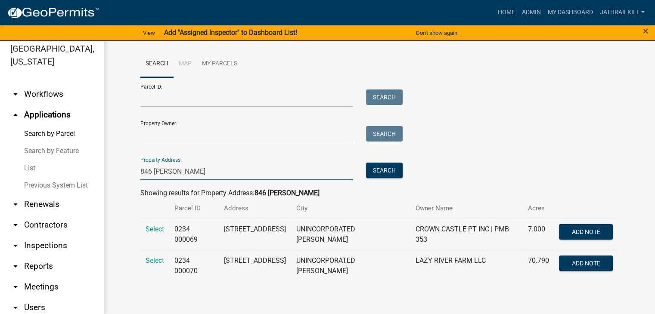
scroll to position [10, 0]
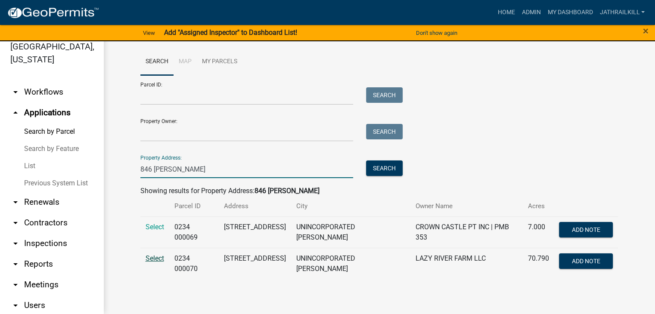
type input "846 [PERSON_NAME]"
click at [156, 255] on span "Select" at bounding box center [155, 259] width 19 height 8
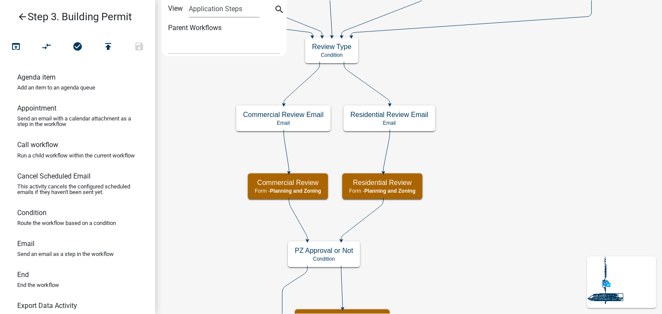
select select
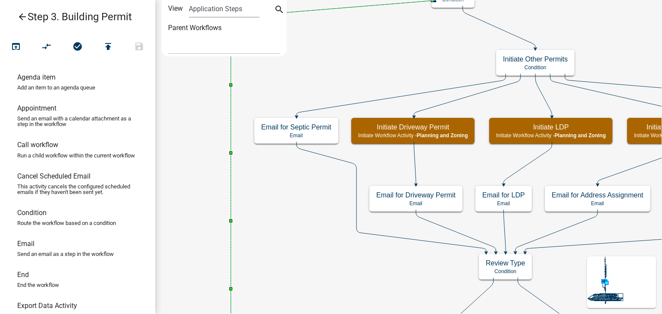
click at [23, 21] on icon "arrow_back" at bounding box center [22, 18] width 10 height 12
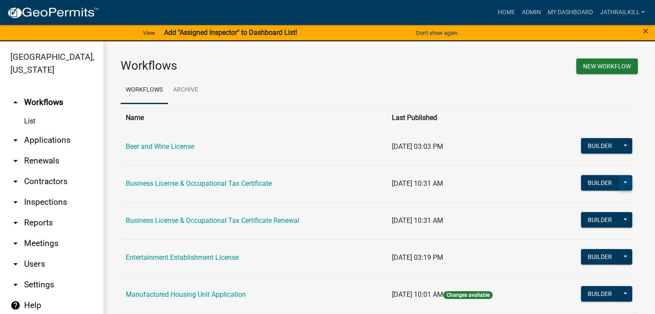
click at [620, 181] on button at bounding box center [626, 183] width 14 height 16
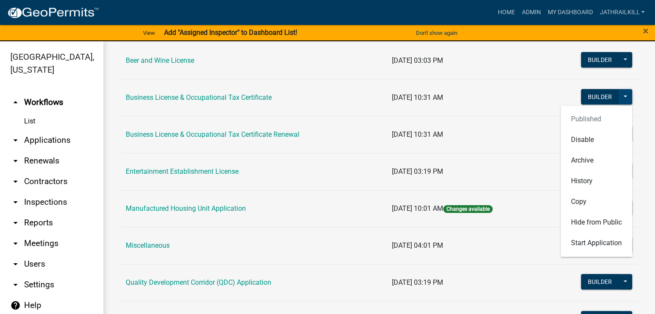
scroll to position [43, 0]
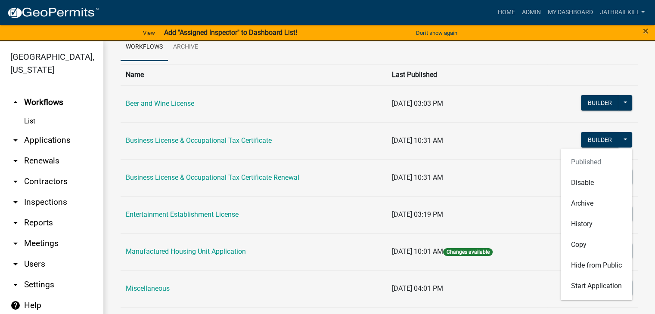
click at [502, 171] on td "[DATE] 10:31 AM" at bounding box center [467, 177] width 161 height 37
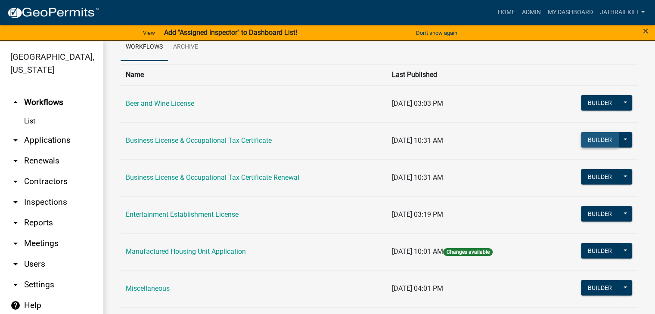
click at [581, 136] on button "Builder" at bounding box center [600, 140] width 38 height 16
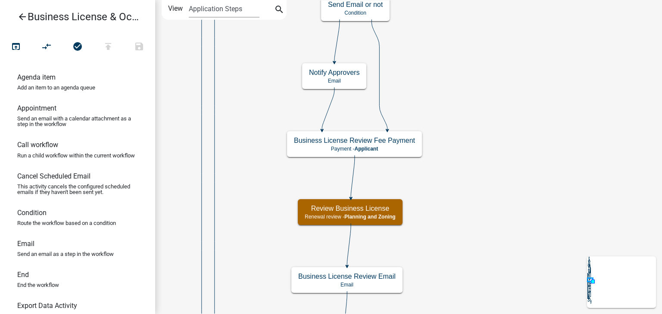
click at [19, 21] on icon "arrow_back" at bounding box center [22, 18] width 10 height 12
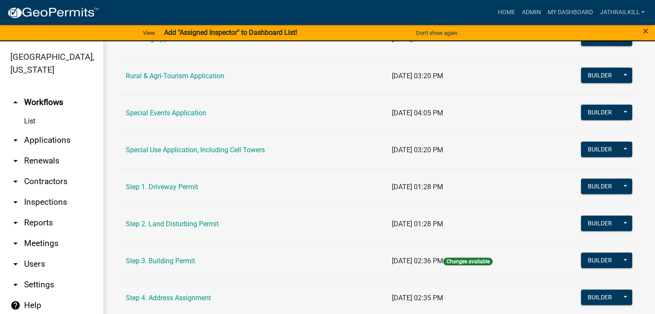
scroll to position [388, 0]
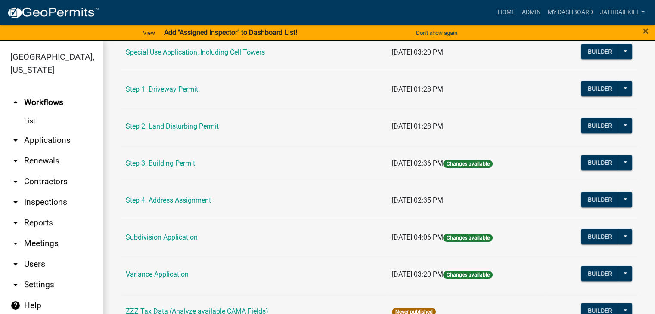
scroll to position [450, 0]
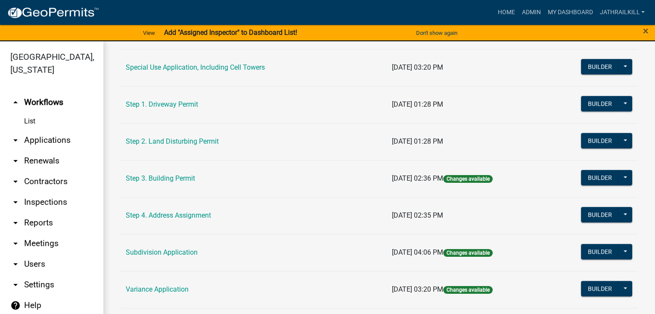
click at [178, 171] on td "Step 3. Building Permit" at bounding box center [254, 178] width 266 height 37
click at [178, 176] on link "Step 3. Building Permit" at bounding box center [160, 178] width 69 height 8
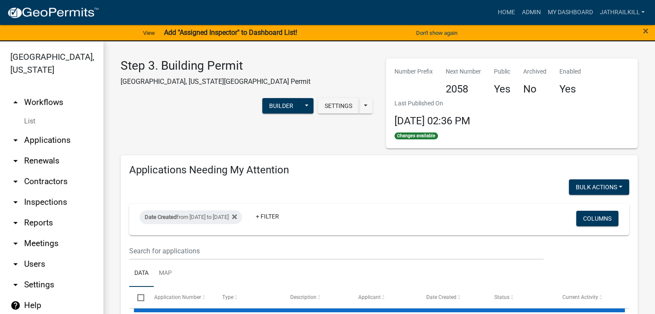
select select "2: 50"
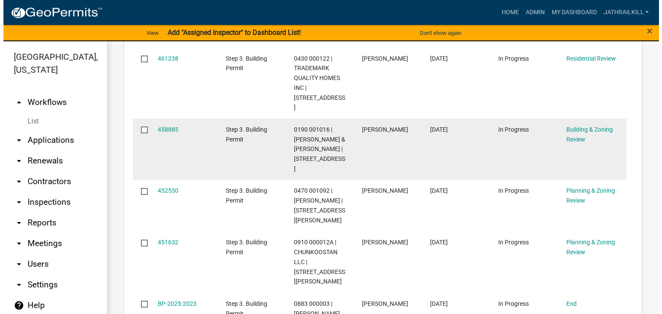
scroll to position [560, 0]
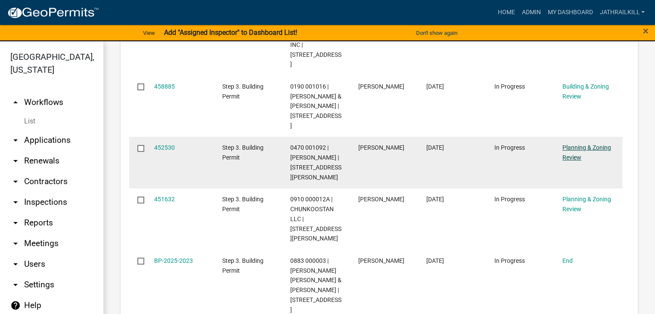
click at [577, 144] on link "Planning & Zoning Review" at bounding box center [587, 152] width 49 height 17
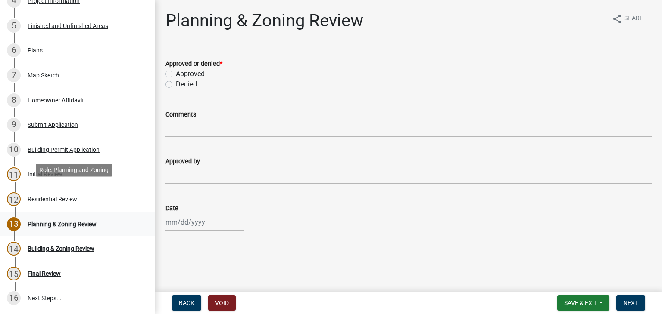
scroll to position [262, 0]
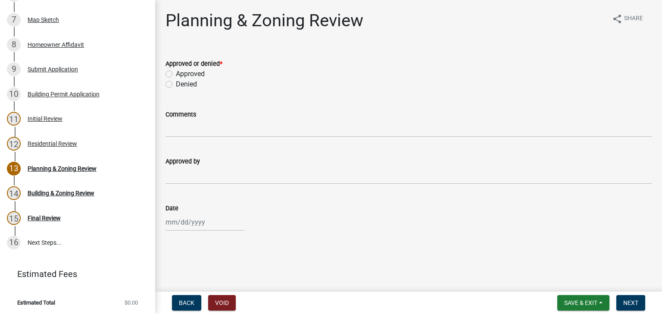
click at [172, 75] on div "Approved" at bounding box center [408, 74] width 486 height 10
click at [176, 74] on label "Approved" at bounding box center [190, 74] width 29 height 10
click at [176, 74] on input "Approved" at bounding box center [179, 72] width 6 height 6
radio input "true"
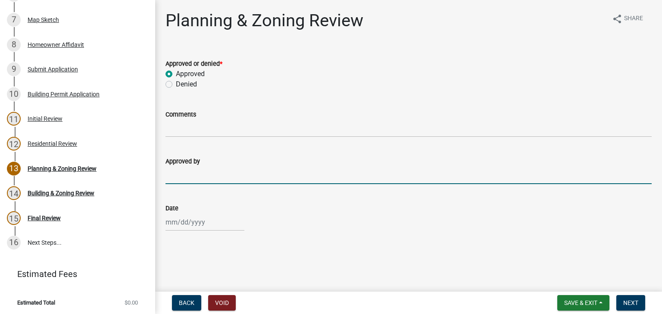
click at [198, 181] on input "Approved by" at bounding box center [408, 176] width 486 height 18
type input "[PERSON_NAME]"
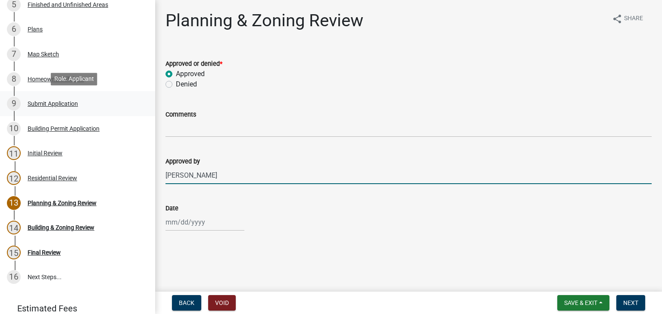
scroll to position [219, 0]
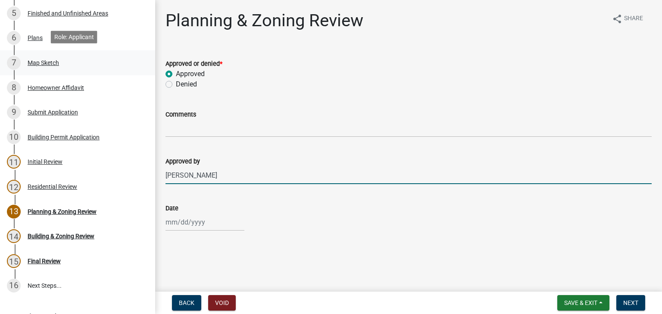
click at [70, 65] on div "7 Map Sketch" at bounding box center [74, 63] width 134 height 14
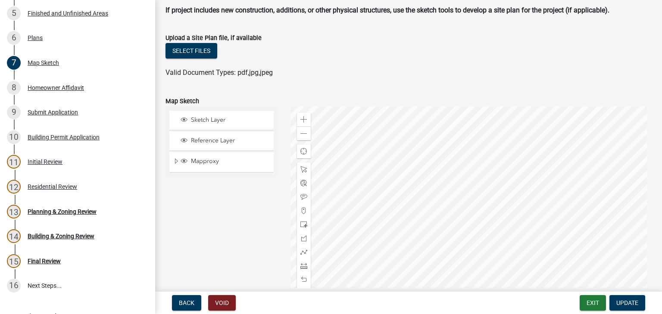
scroll to position [0, 0]
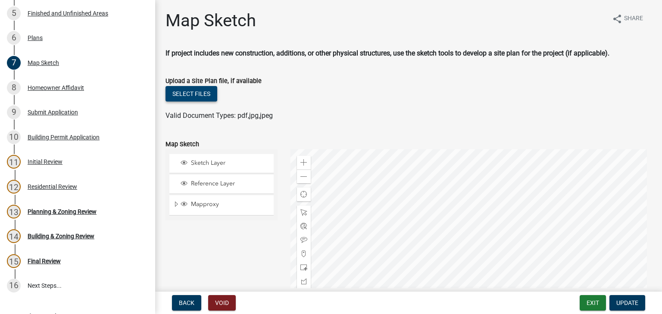
click at [209, 93] on button "Select files" at bounding box center [191, 94] width 52 height 16
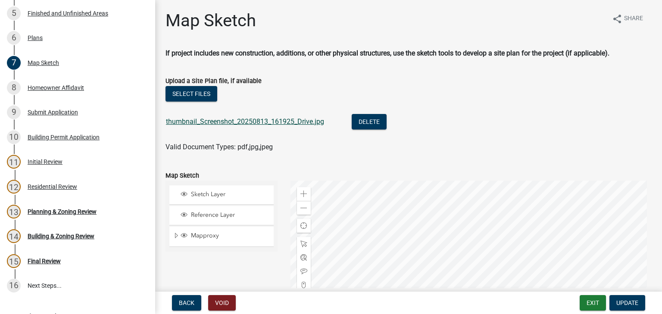
click at [256, 121] on link "thumbnail_Screenshot_20250813_161925_Drive.jpg" at bounding box center [245, 122] width 158 height 8
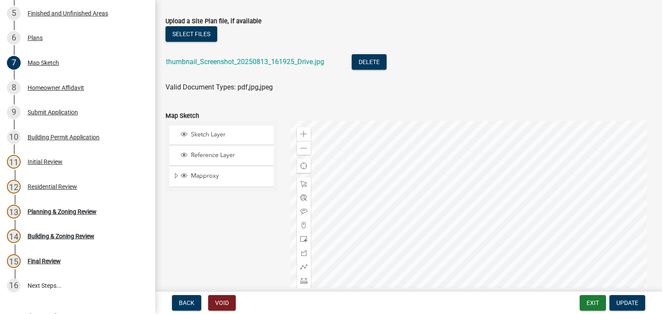
scroll to position [86, 0]
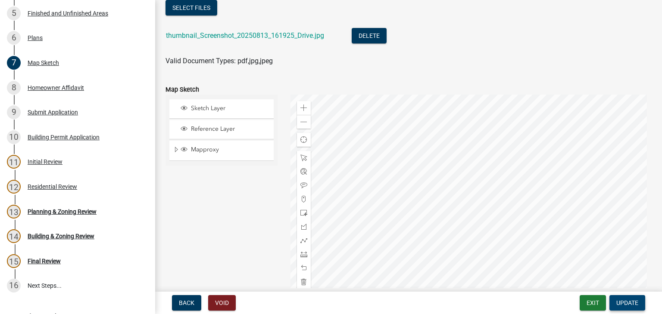
click at [630, 303] on span "Update" at bounding box center [627, 303] width 22 height 7
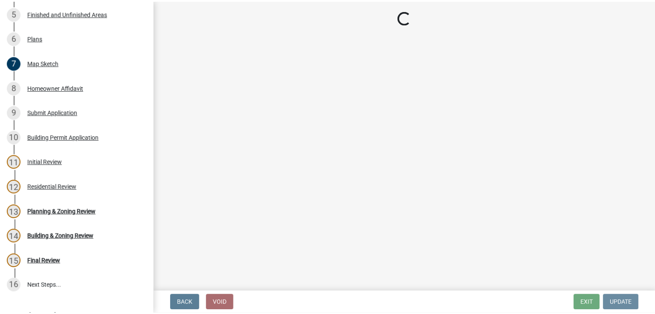
scroll to position [0, 0]
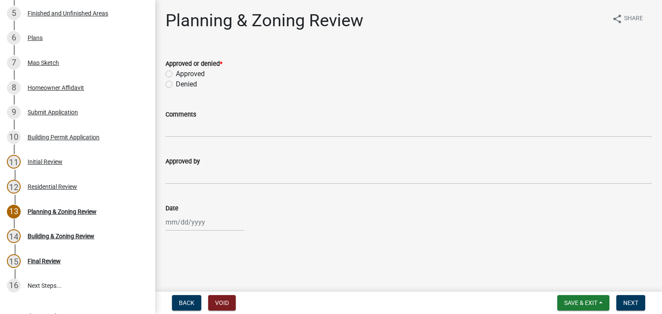
click at [176, 72] on label "Approved" at bounding box center [190, 74] width 29 height 10
click at [176, 72] on input "Approved" at bounding box center [179, 72] width 6 height 6
radio input "true"
click at [201, 185] on wm-data-entity-input "Approved by" at bounding box center [408, 167] width 486 height 47
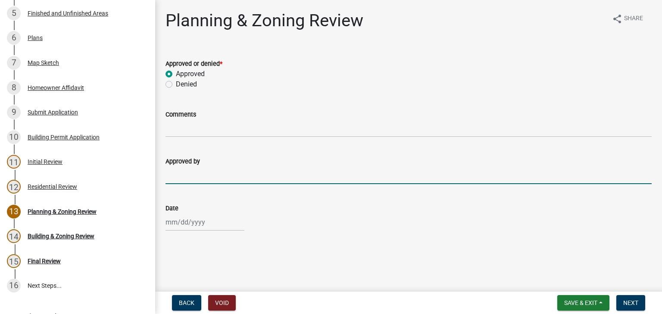
click at [212, 183] on input "Approved by" at bounding box center [408, 176] width 486 height 18
type input "[PERSON_NAME]"
click at [210, 218] on div at bounding box center [204, 223] width 79 height 18
select select "8"
select select "2025"
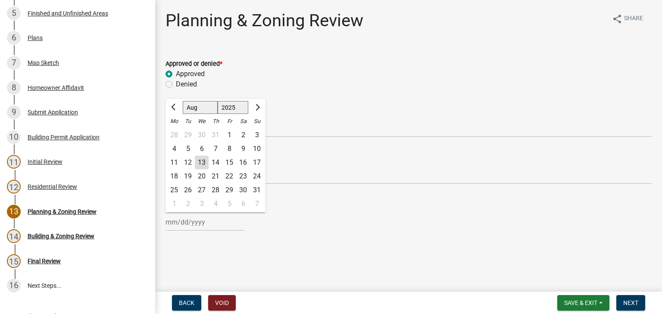
click at [200, 161] on div "13" at bounding box center [202, 163] width 14 height 14
type input "[DATE]"
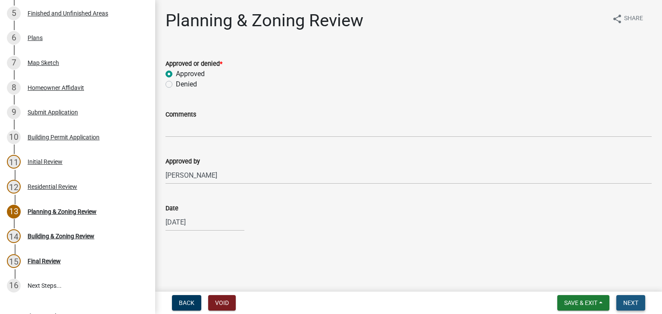
click at [624, 300] on span "Next" at bounding box center [630, 303] width 15 height 7
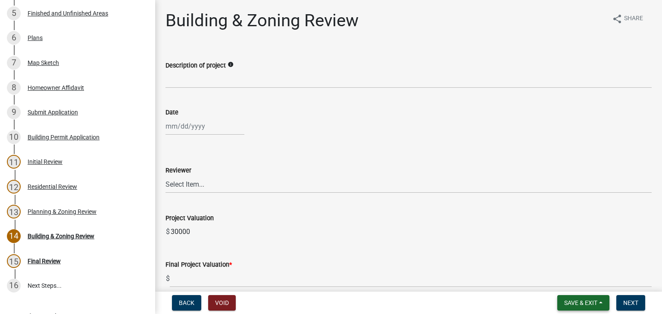
click at [564, 297] on button "Save & Exit" at bounding box center [583, 304] width 52 height 16
click at [557, 281] on button "Save & Exit" at bounding box center [574, 281] width 69 height 21
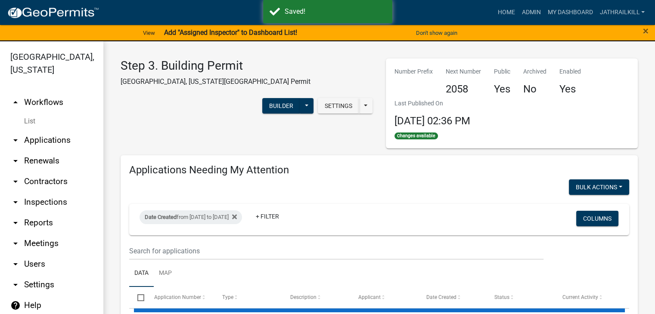
select select "2: 50"
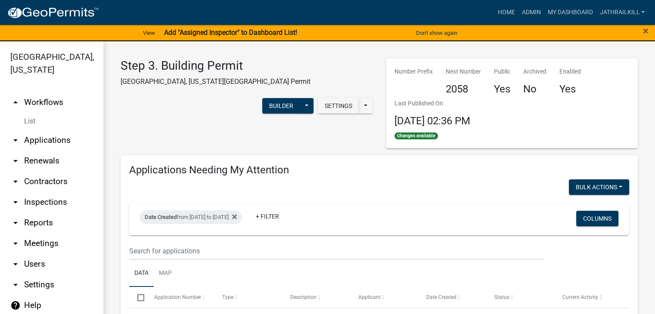
click at [22, 92] on link "arrow_drop_up Workflows" at bounding box center [51, 102] width 103 height 21
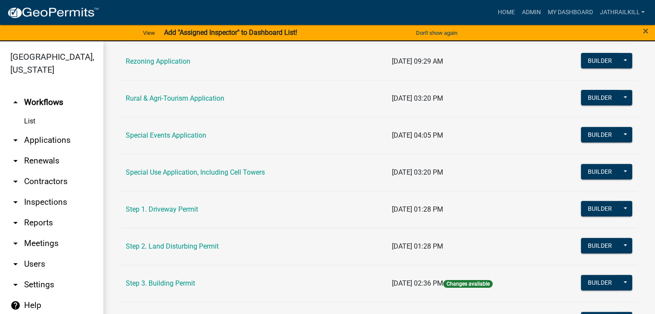
scroll to position [302, 0]
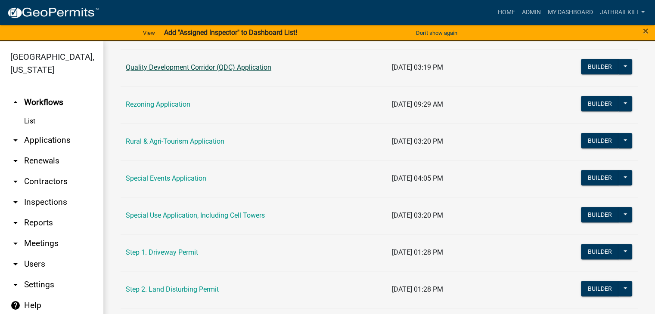
click at [218, 69] on link "Quality Development Corridor (QDC) Application" at bounding box center [199, 67] width 146 height 8
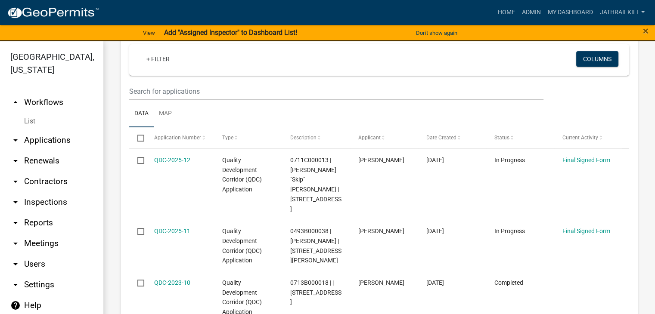
scroll to position [431, 0]
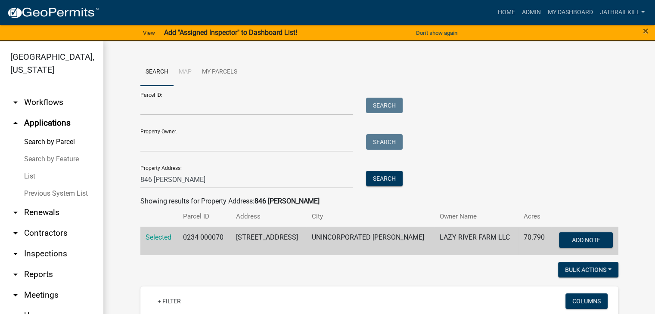
click at [48, 103] on link "arrow_drop_down Workflows" at bounding box center [51, 102] width 103 height 21
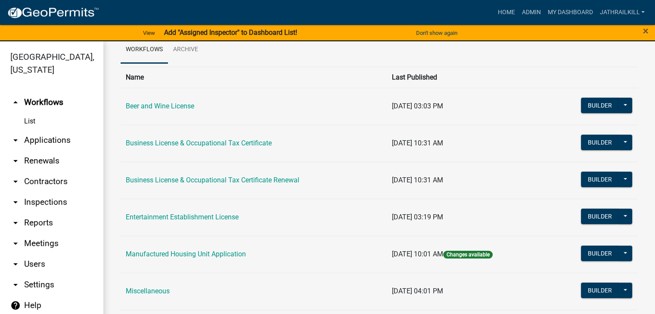
scroll to position [129, 0]
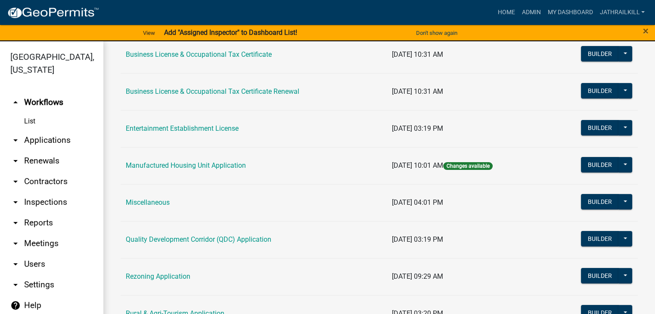
click at [483, 52] on td "[DATE] 10:31 AM" at bounding box center [467, 54] width 161 height 37
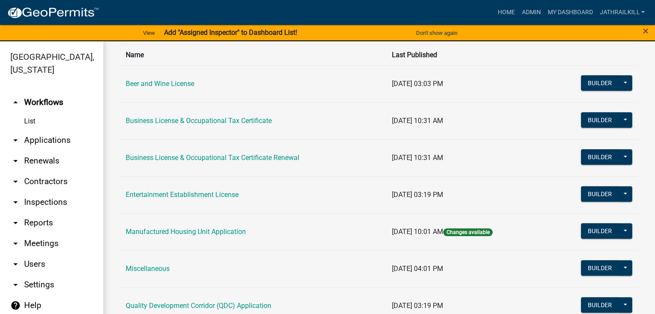
scroll to position [0, 0]
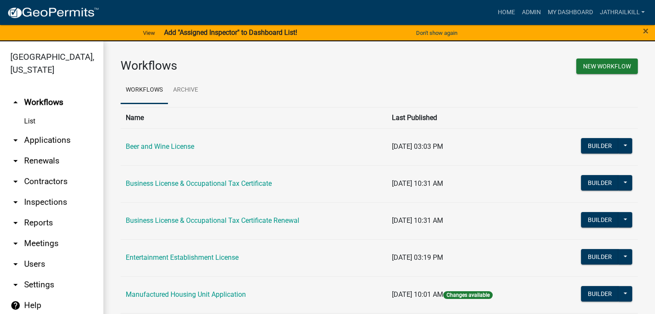
click at [51, 95] on link "arrow_drop_up Workflows" at bounding box center [51, 102] width 103 height 21
